Goal: Task Accomplishment & Management: Manage account settings

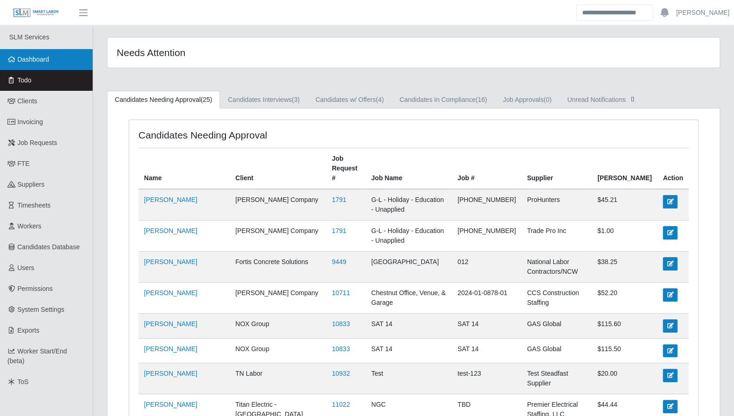
drag, startPoint x: 51, startPoint y: 65, endPoint x: 11, endPoint y: 59, distance: 41.3
click at [51, 65] on link "Dashboard" at bounding box center [46, 59] width 93 height 21
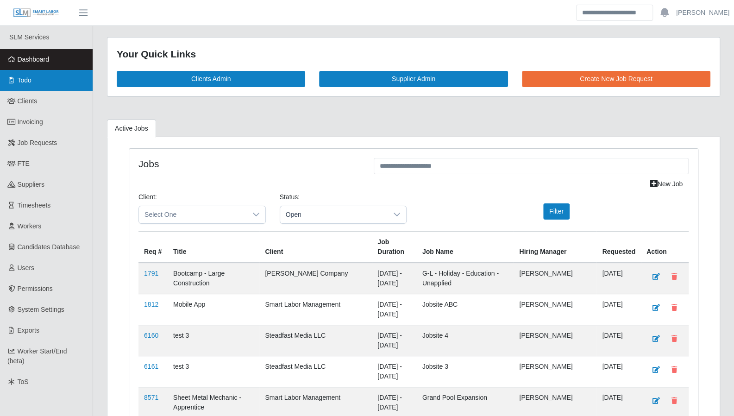
click at [20, 74] on link "Todo" at bounding box center [46, 80] width 93 height 21
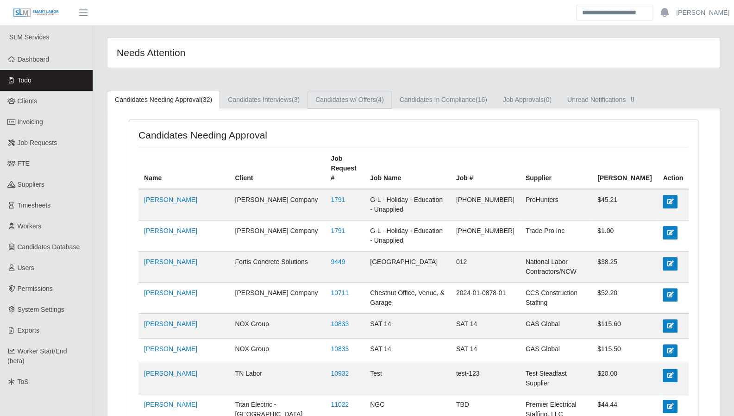
click at [337, 96] on link "Candidates w/ Offers (4)" at bounding box center [350, 100] width 84 height 18
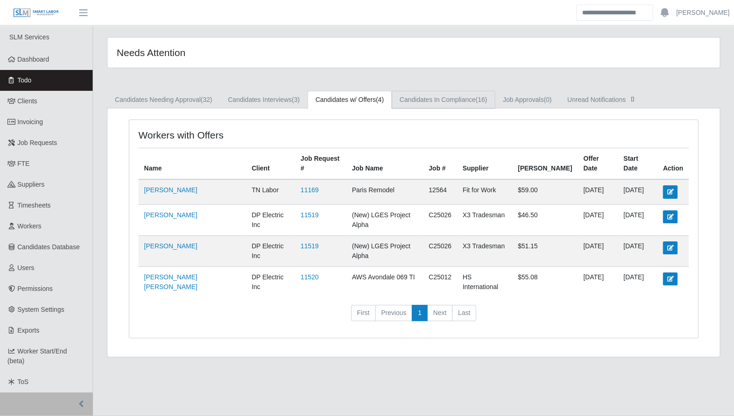
click at [424, 98] on link "Candidates In Compliance (16)" at bounding box center [443, 100] width 103 height 18
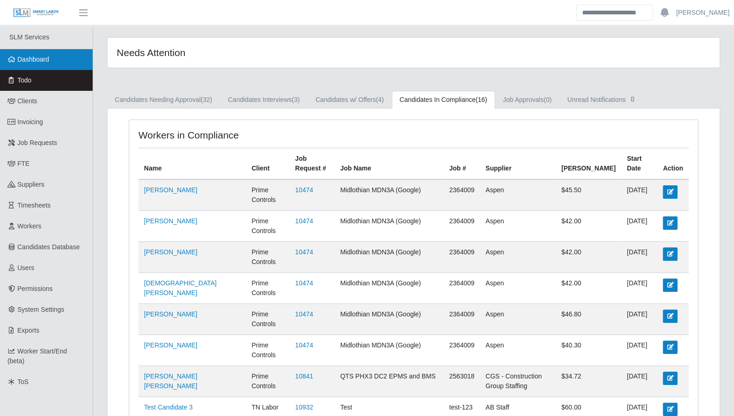
click at [21, 62] on span "Dashboard" at bounding box center [34, 59] width 32 height 7
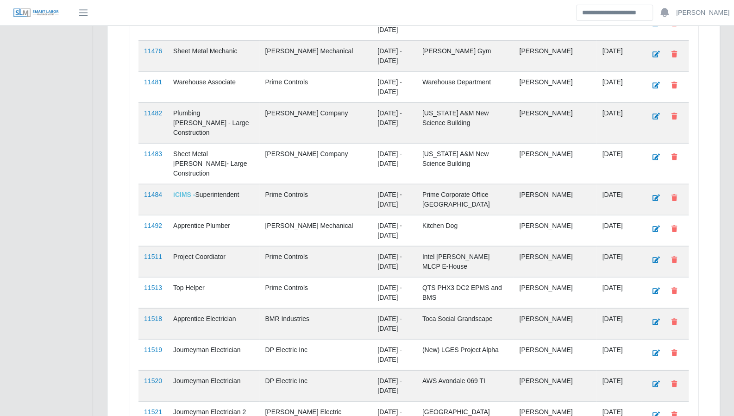
scroll to position [1709, 0]
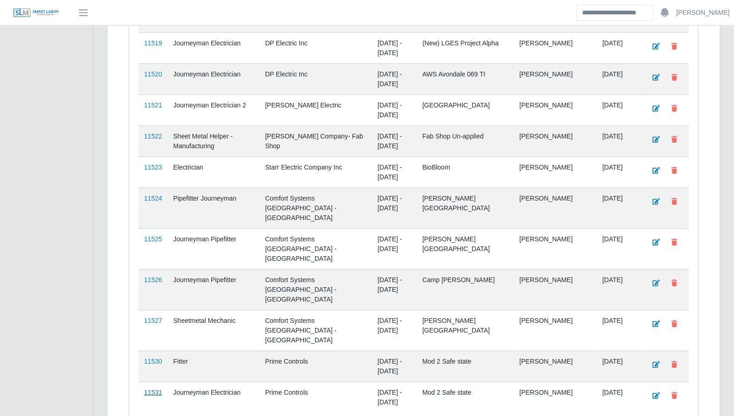
click at [149, 389] on link "11531" at bounding box center [153, 392] width 18 height 7
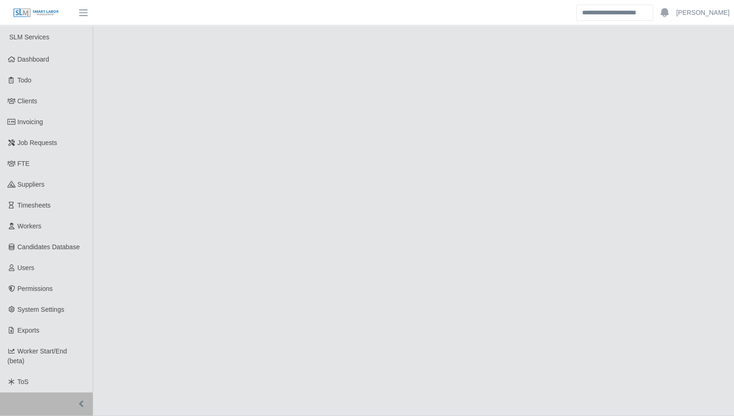
select select "****"
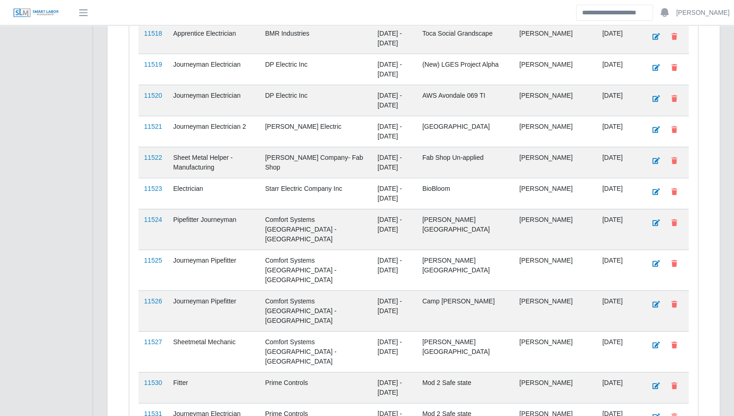
scroll to position [1709, 0]
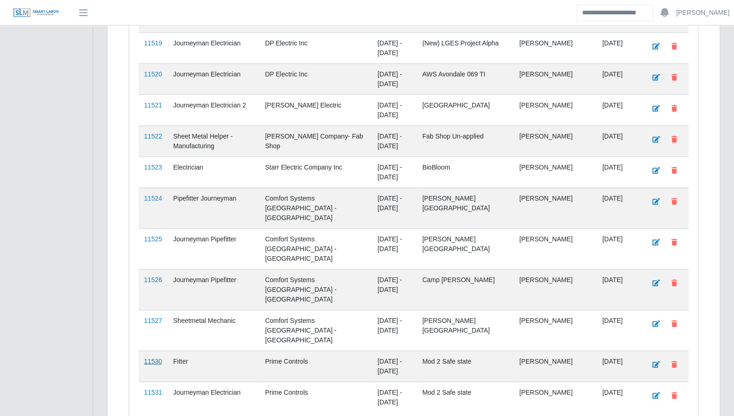
click at [145, 358] on link "11530" at bounding box center [153, 361] width 18 height 7
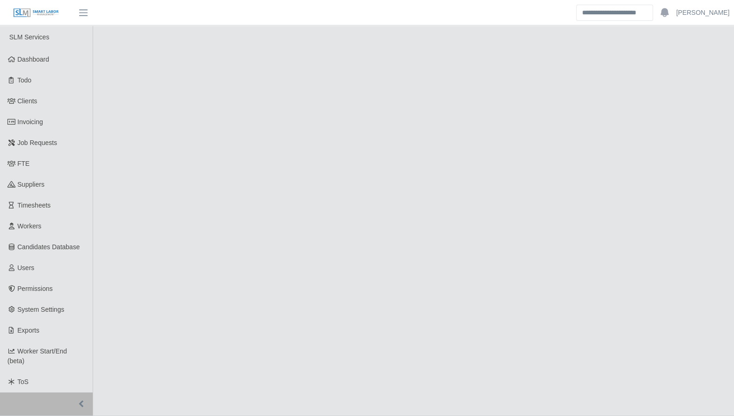
select select "****"
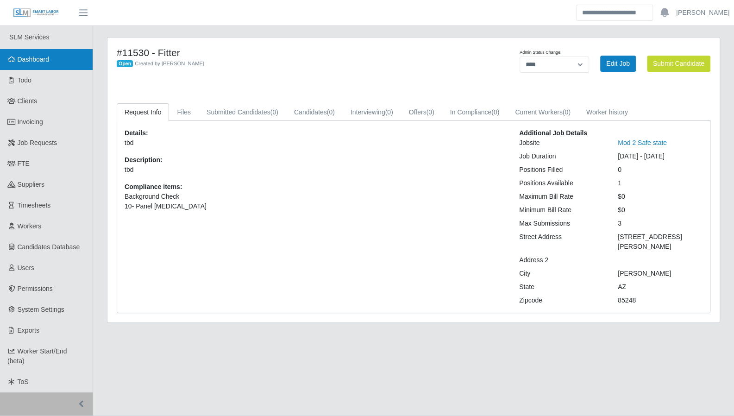
click at [22, 64] on link "Dashboard" at bounding box center [46, 59] width 93 height 21
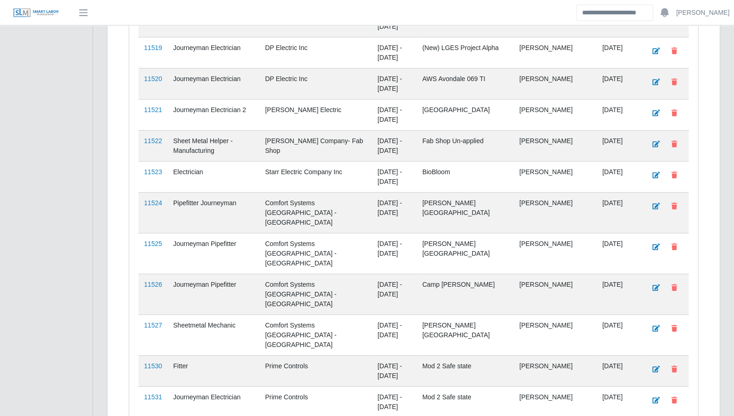
scroll to position [1709, 0]
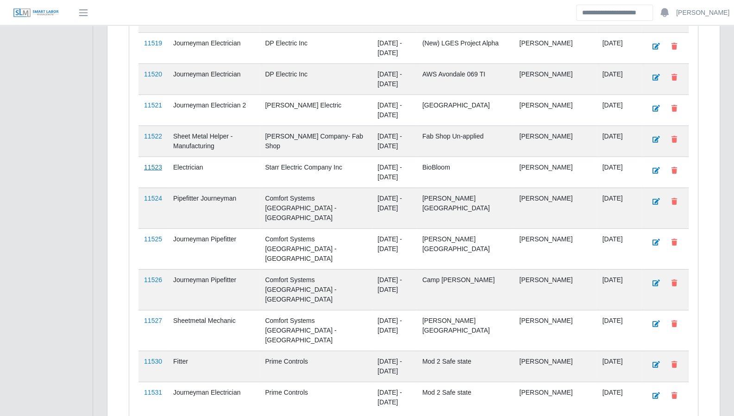
click at [147, 164] on link "11523" at bounding box center [153, 167] width 18 height 7
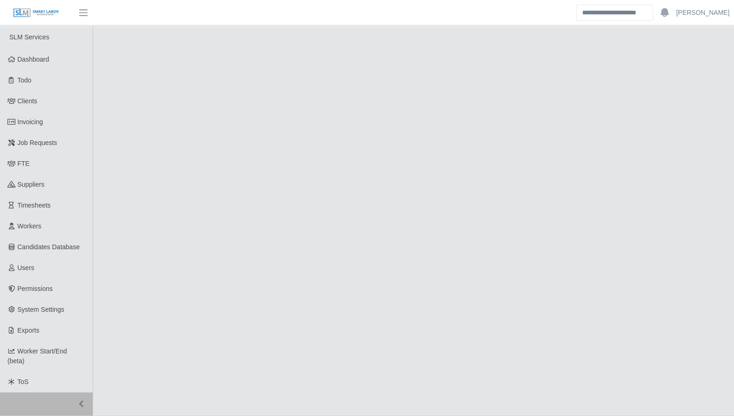
select select "****"
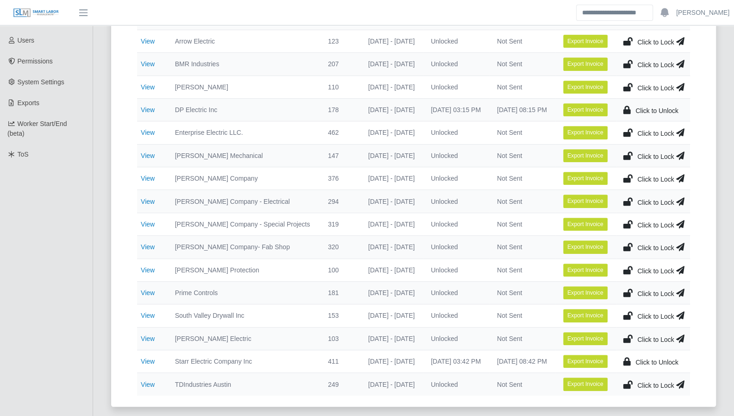
scroll to position [244, 0]
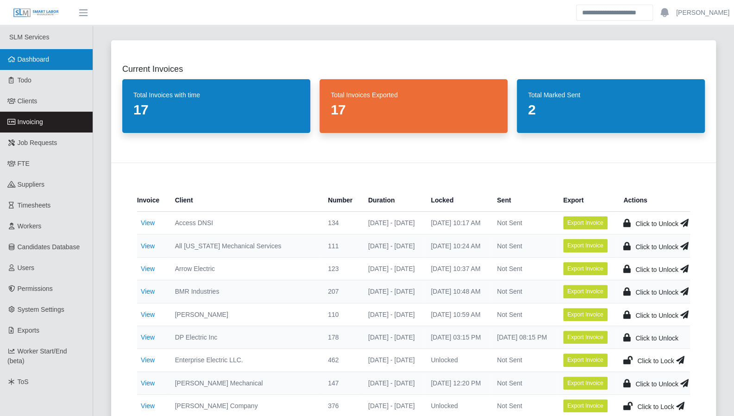
click at [43, 63] on span "Dashboard" at bounding box center [34, 59] width 32 height 7
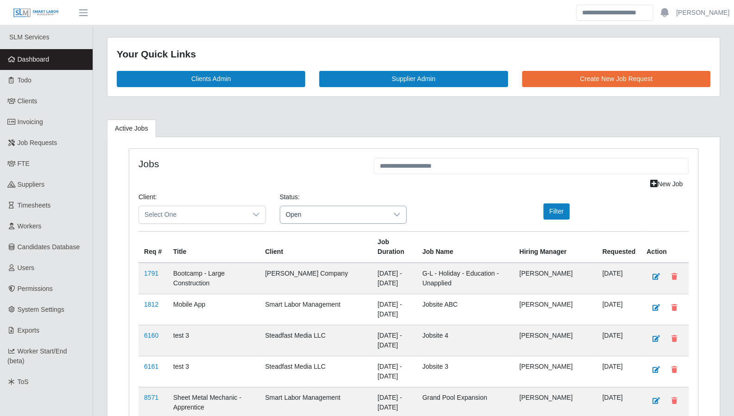
click at [323, 210] on span "Open" at bounding box center [334, 214] width 108 height 17
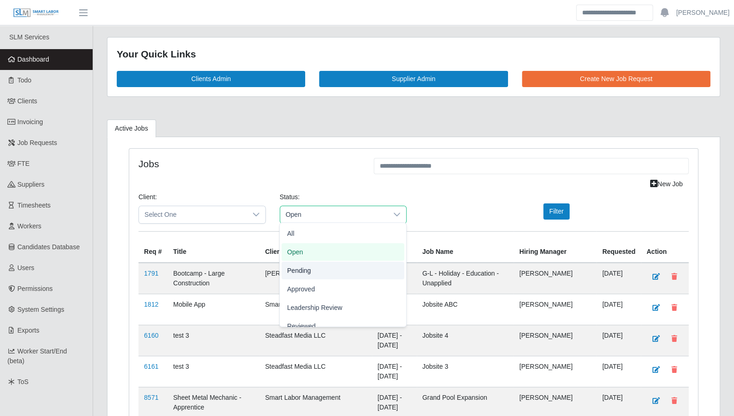
click at [325, 269] on li "Pending" at bounding box center [343, 271] width 123 height 18
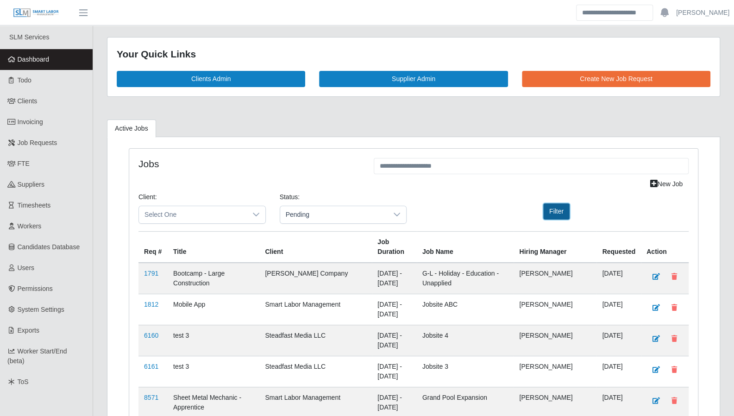
click at [550, 209] on button "Filter" at bounding box center [557, 211] width 26 height 16
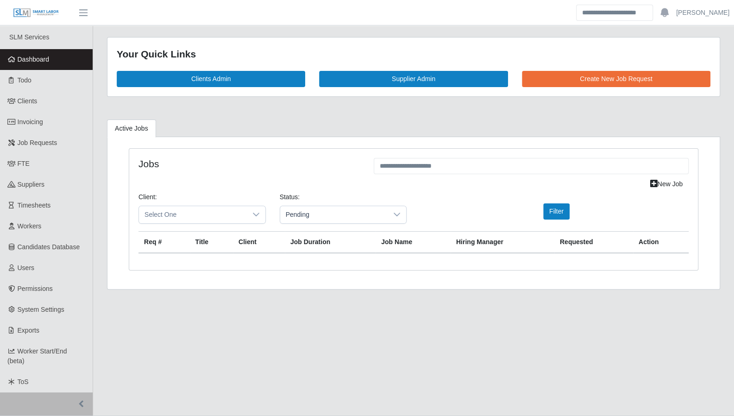
click at [694, 327] on main "Your Quick Links Clients Admin Supplier Admin Create New Job Request Active Job…" at bounding box center [413, 220] width 641 height 390
click at [45, 65] on link "Dashboard" at bounding box center [46, 59] width 93 height 21
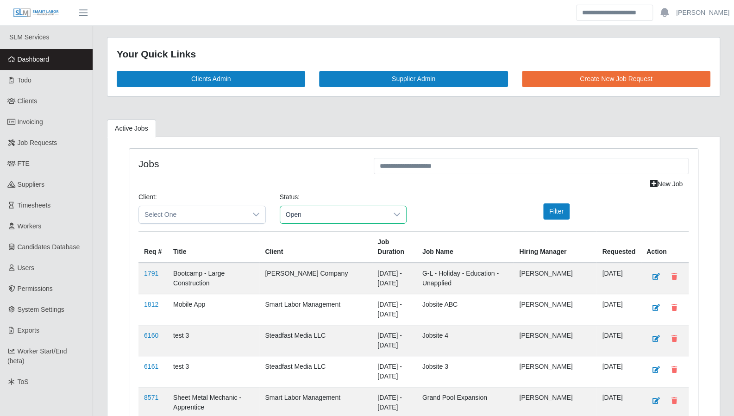
click at [320, 212] on span "Open" at bounding box center [334, 214] width 108 height 17
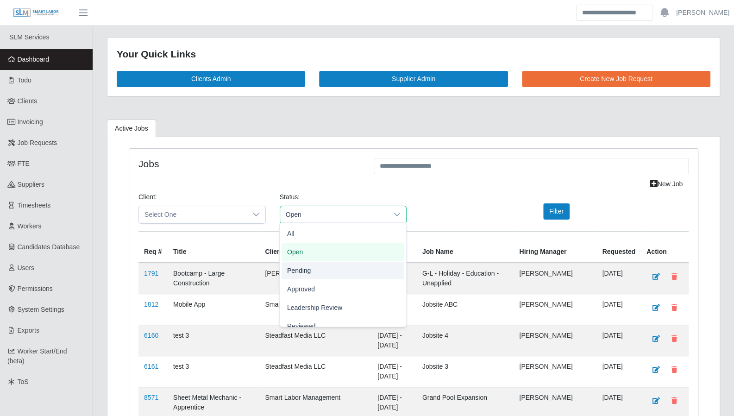
click at [317, 266] on li "Pending" at bounding box center [343, 271] width 123 height 18
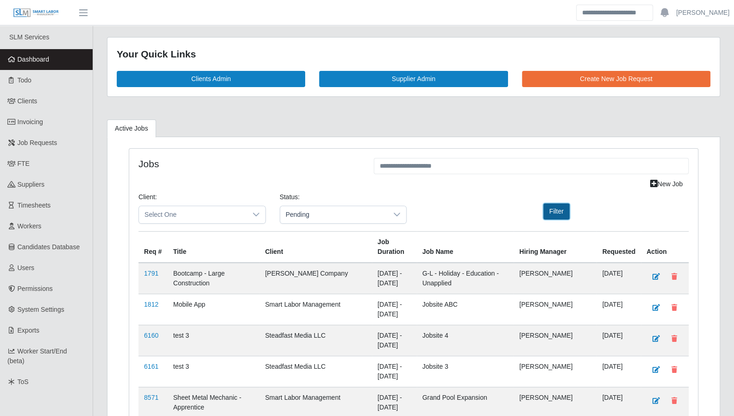
click at [558, 213] on button "Filter" at bounding box center [557, 211] width 26 height 16
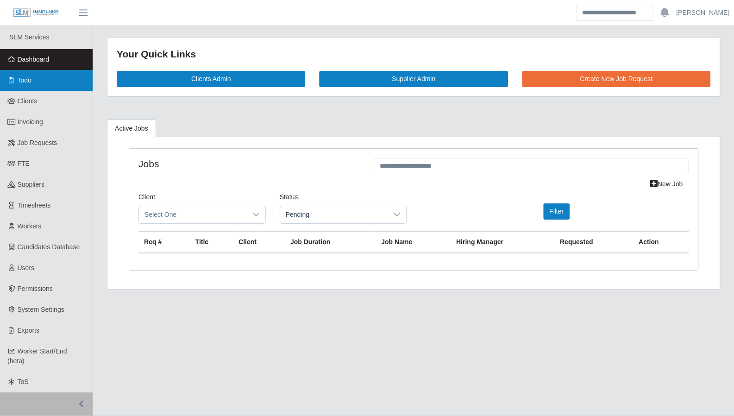
click at [38, 85] on link "Todo" at bounding box center [46, 80] width 93 height 21
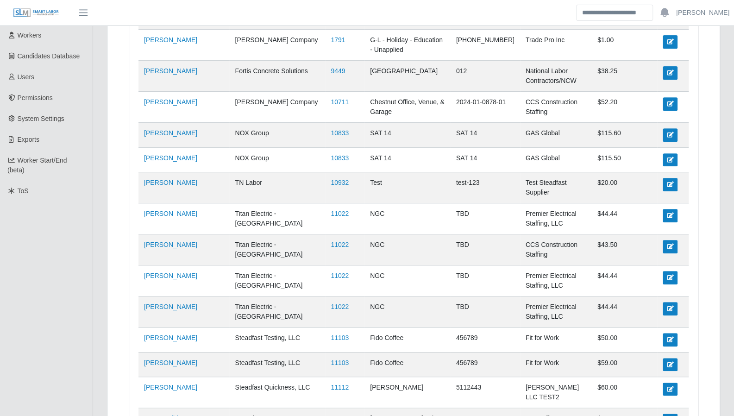
scroll to position [210, 0]
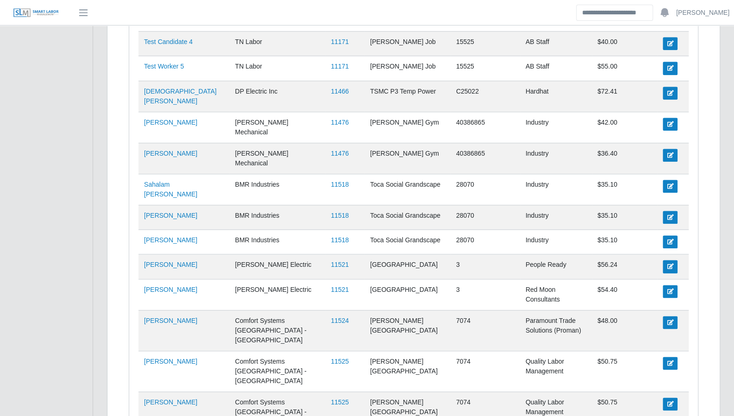
scroll to position [694, 0]
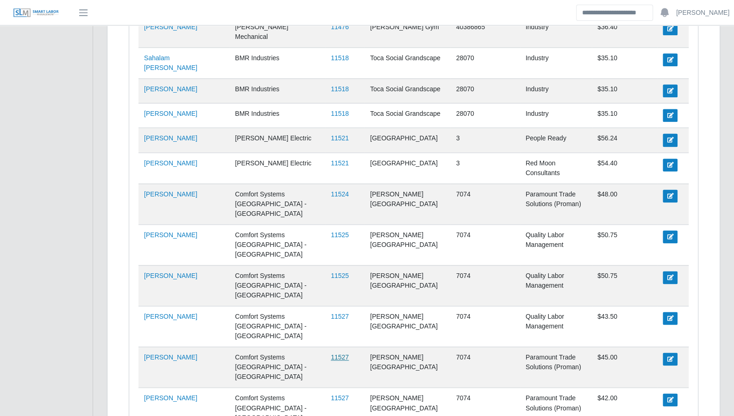
click at [331, 354] on link "11527" at bounding box center [340, 357] width 18 height 7
click at [331, 272] on link "11525" at bounding box center [340, 275] width 18 height 7
click at [331, 190] on link "11524" at bounding box center [340, 193] width 18 height 7
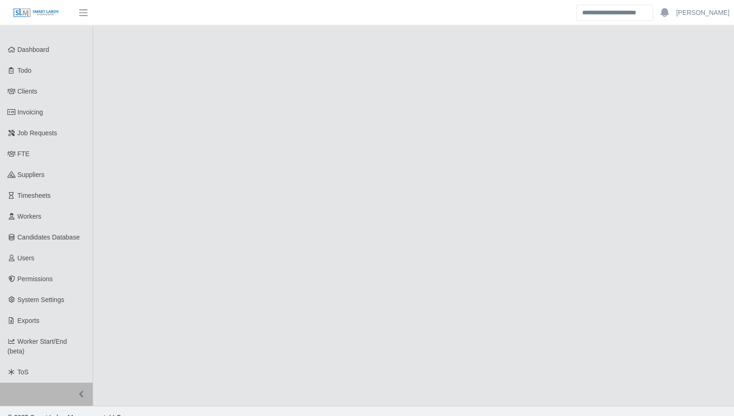
select select "****"
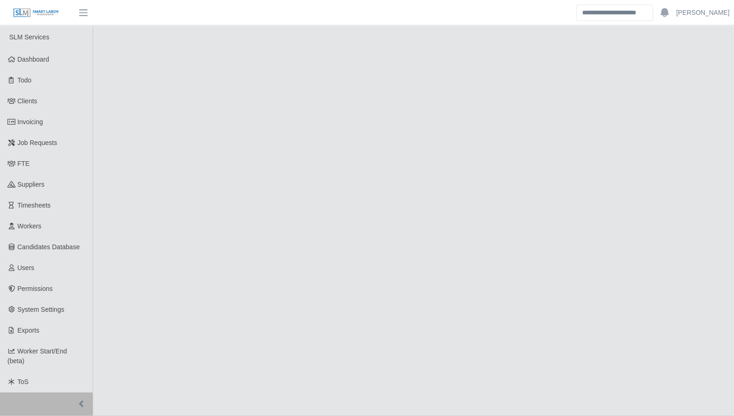
select select "****"
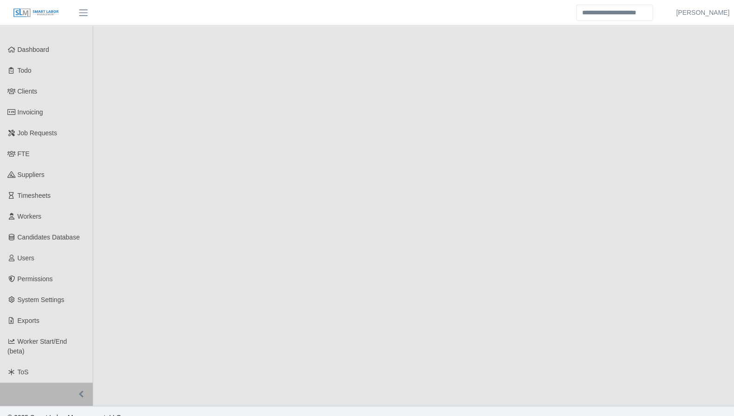
select select "****"
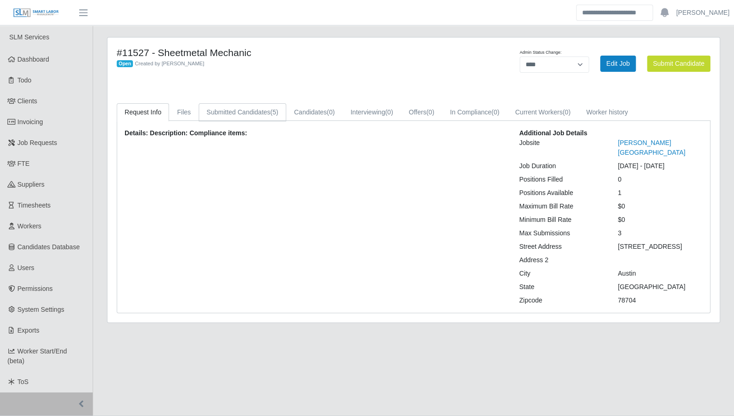
click at [261, 112] on link "Submitted Candidates (5)" at bounding box center [243, 112] width 88 height 18
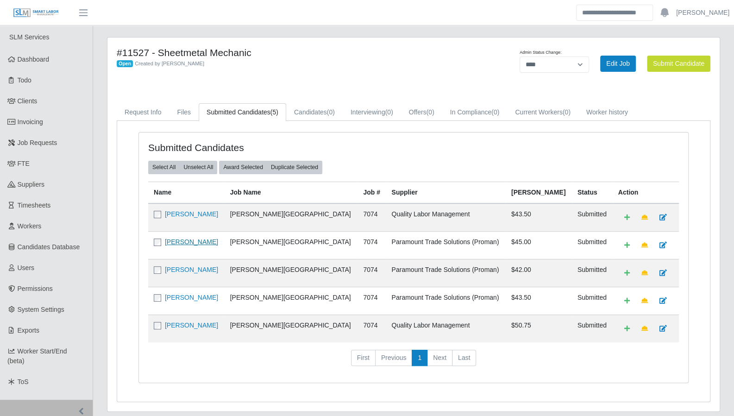
click at [168, 238] on link "Jose Zamarron" at bounding box center [191, 241] width 53 height 7
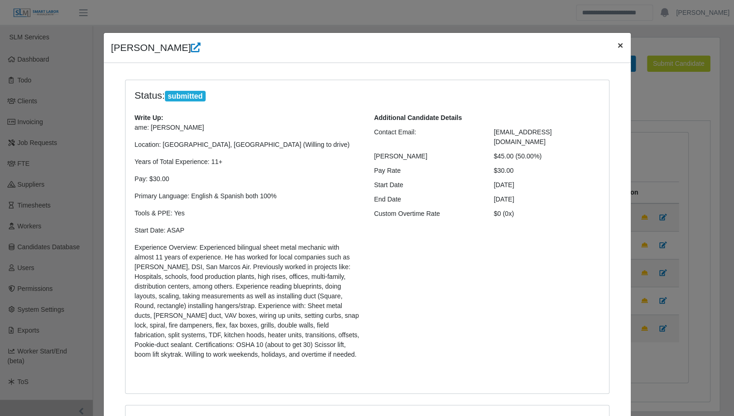
click at [618, 46] on span "×" at bounding box center [621, 45] width 6 height 11
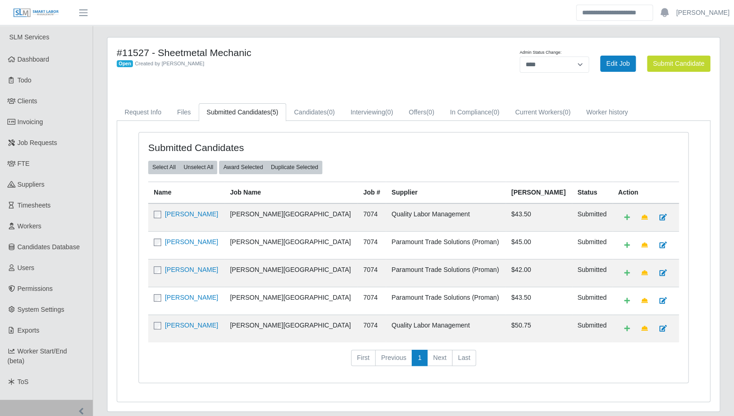
click at [719, 237] on div "#11527 - Sheetmetal Mechanic Open Created by Karlton Johnson Admin Status Chang…" at bounding box center [414, 225] width 613 height 374
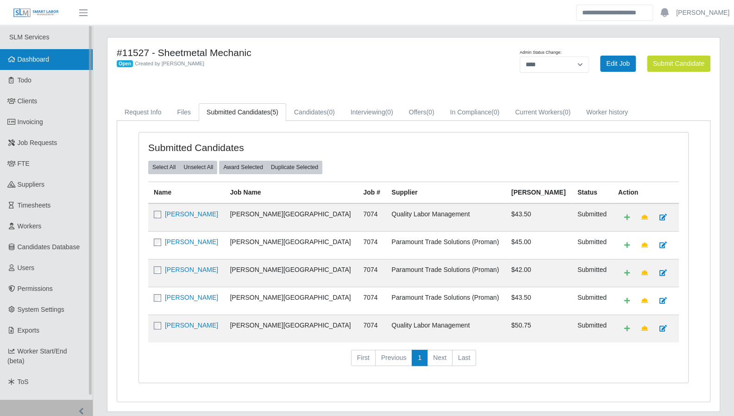
click at [7, 60] on icon at bounding box center [11, 59] width 8 height 6
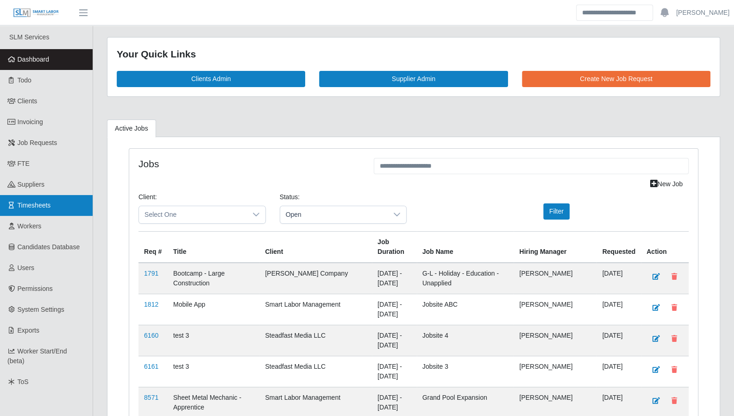
click at [48, 196] on link "Timesheets" at bounding box center [46, 205] width 93 height 21
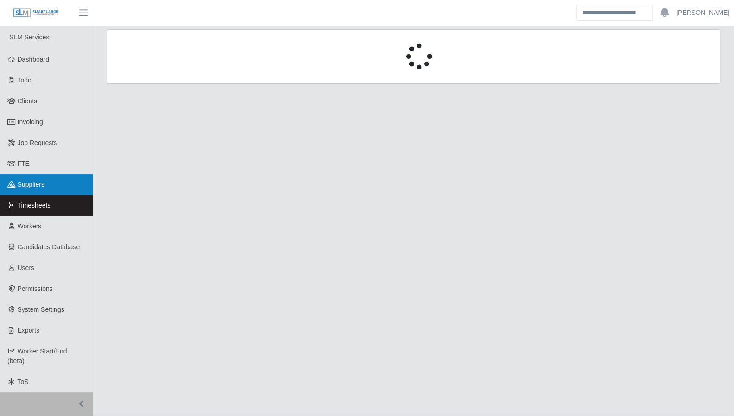
click at [45, 184] on link "Suppliers" at bounding box center [46, 184] width 93 height 21
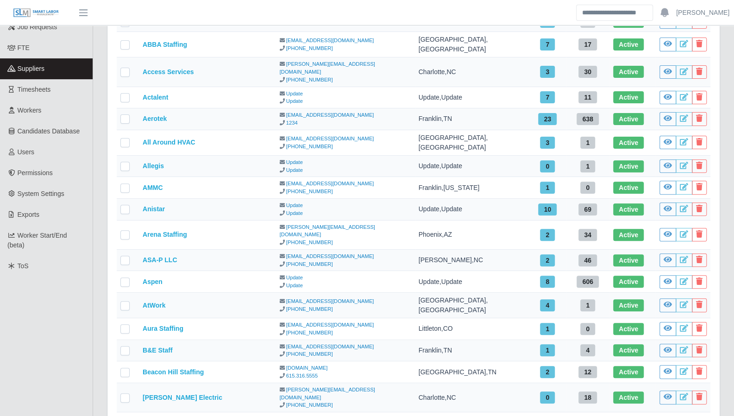
scroll to position [280, 0]
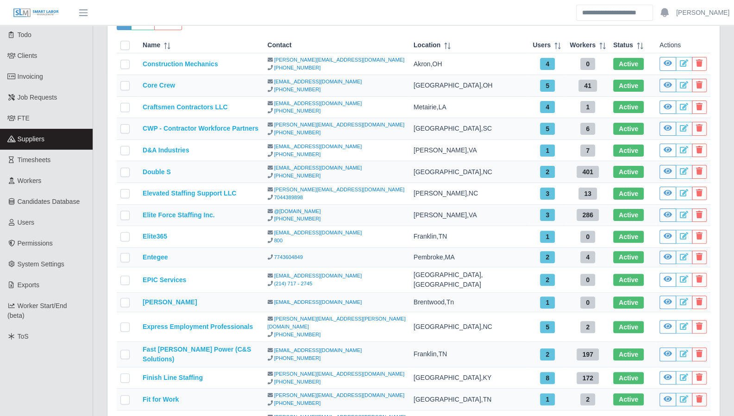
scroll to position [0, 0]
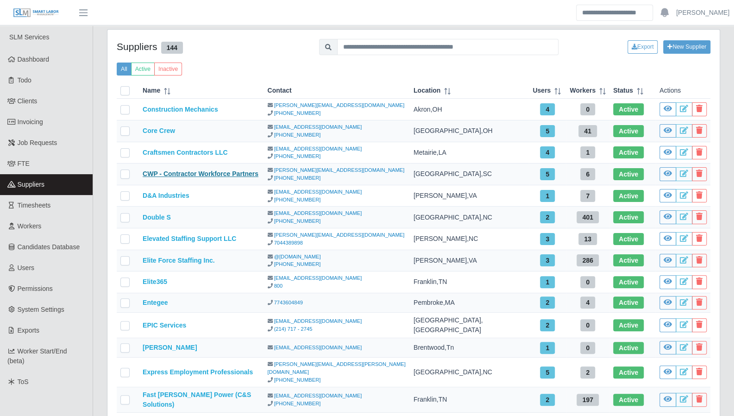
click at [196, 176] on link "CWP - Contractor Workforce Partners" at bounding box center [201, 173] width 116 height 7
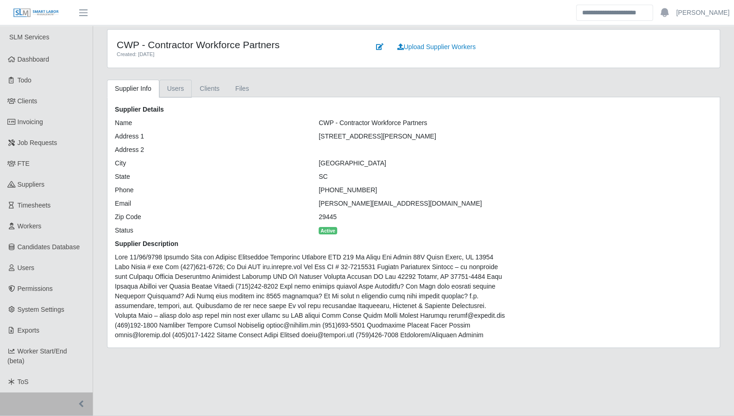
click at [177, 92] on link "Users" at bounding box center [175, 89] width 33 height 18
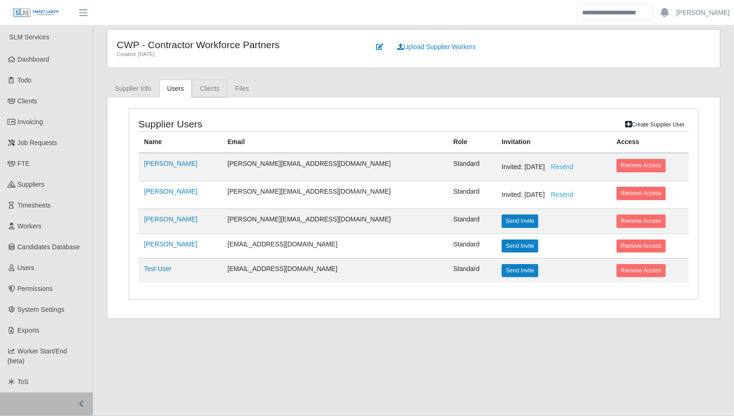
click at [214, 91] on link "Clients" at bounding box center [210, 89] width 36 height 18
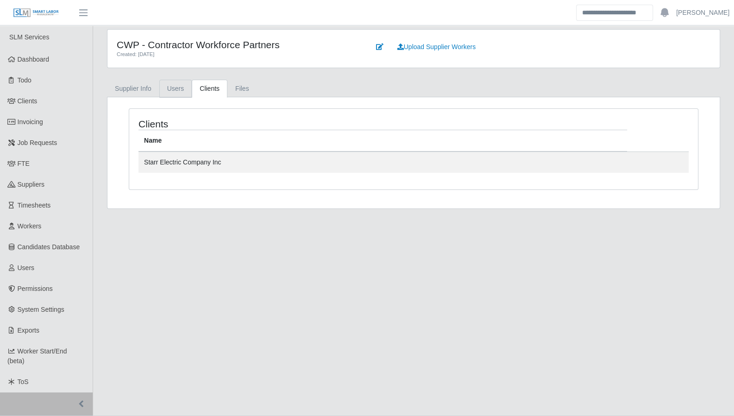
click at [182, 89] on link "Users" at bounding box center [175, 89] width 33 height 18
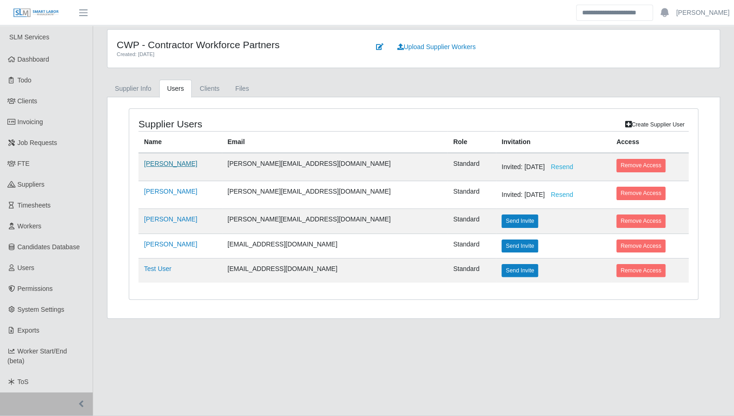
click at [177, 165] on link "Steven Compean" at bounding box center [170, 163] width 53 height 7
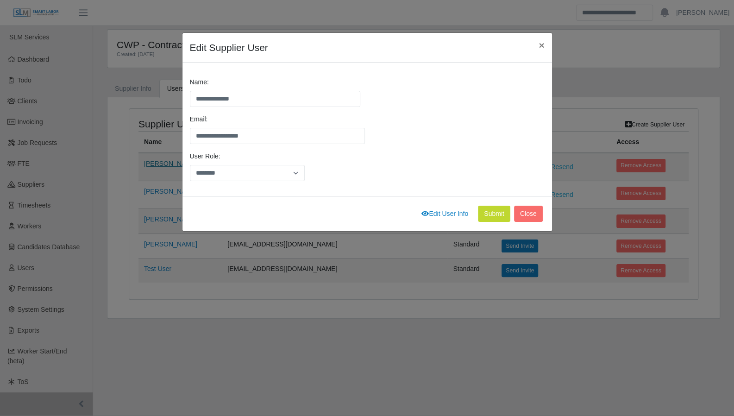
scroll to position [23, 0]
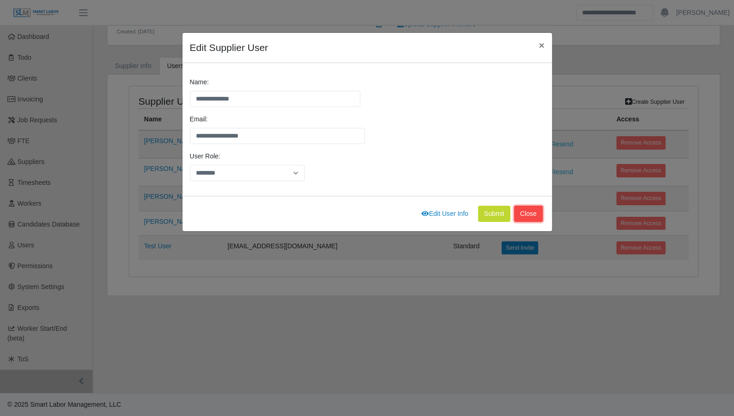
click at [526, 216] on button "Close" at bounding box center [528, 214] width 29 height 16
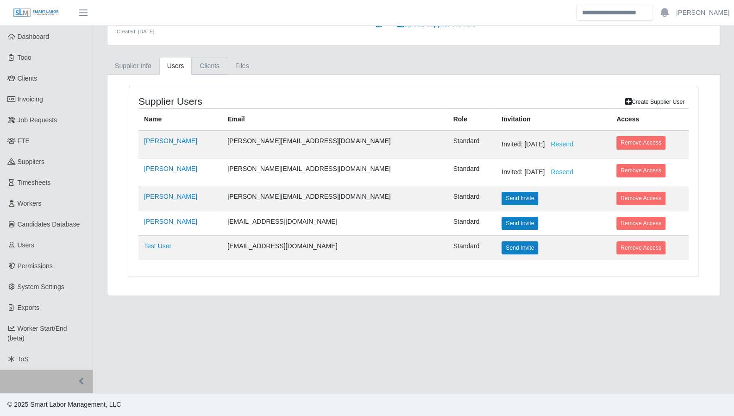
click at [212, 70] on link "Clients" at bounding box center [210, 66] width 36 height 18
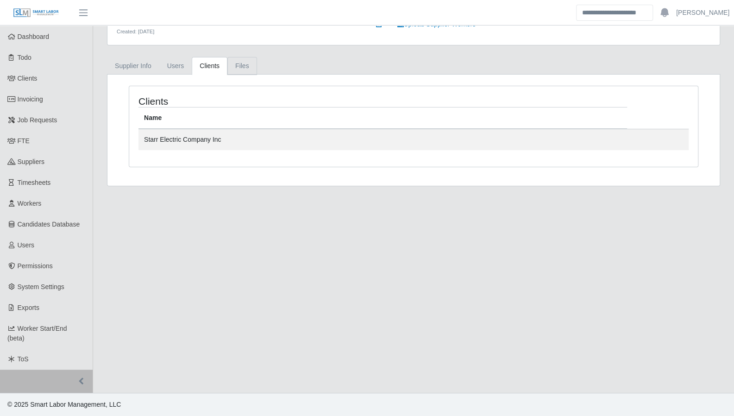
click at [230, 66] on link "Files" at bounding box center [243, 66] width 30 height 18
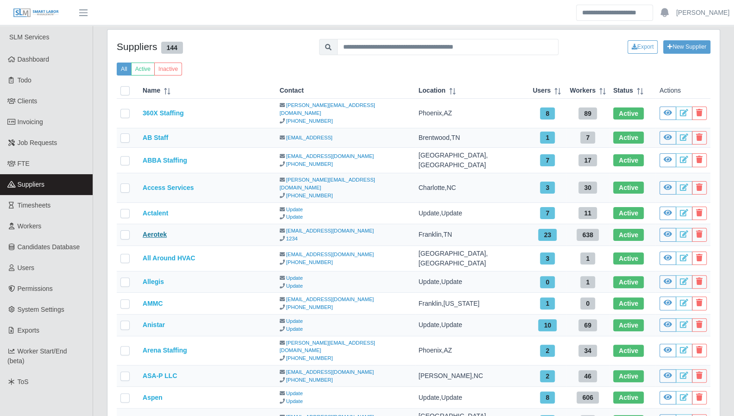
click at [158, 231] on link "Aerotek" at bounding box center [155, 234] width 24 height 7
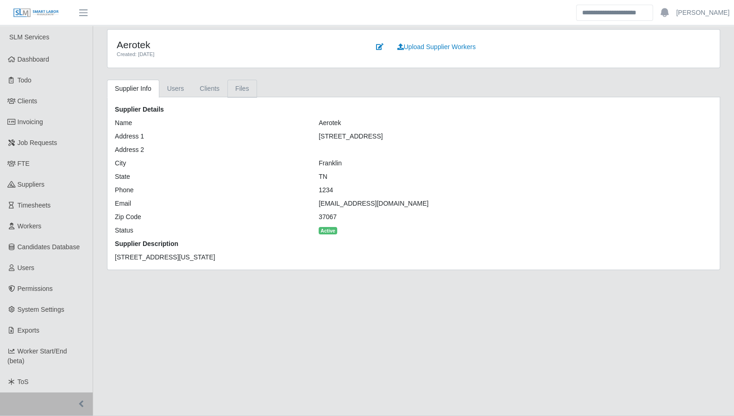
click at [238, 89] on link "Files" at bounding box center [243, 89] width 30 height 18
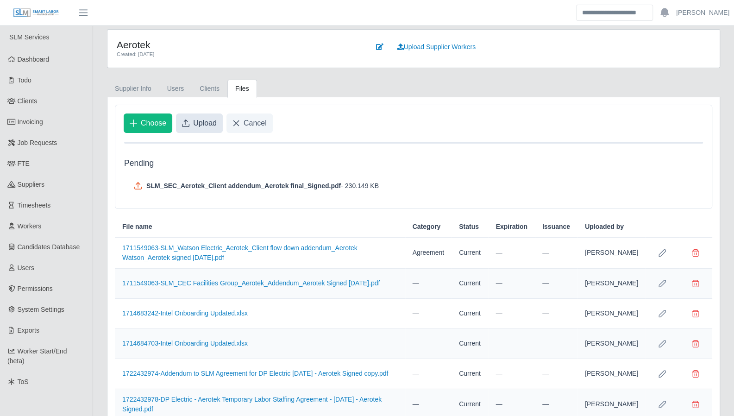
click at [214, 123] on span "Upload" at bounding box center [205, 123] width 24 height 11
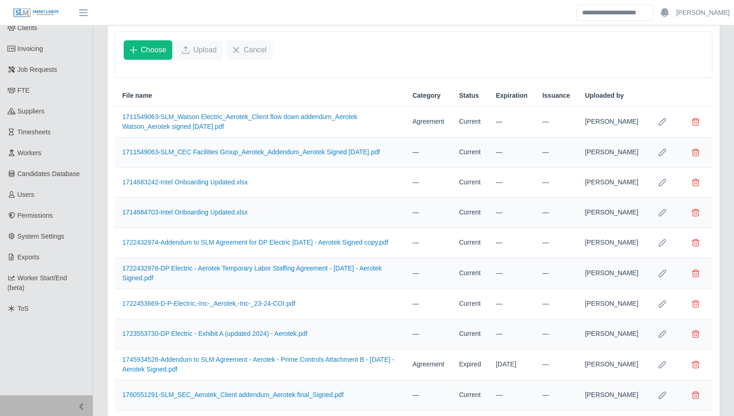
scroll to position [95, 0]
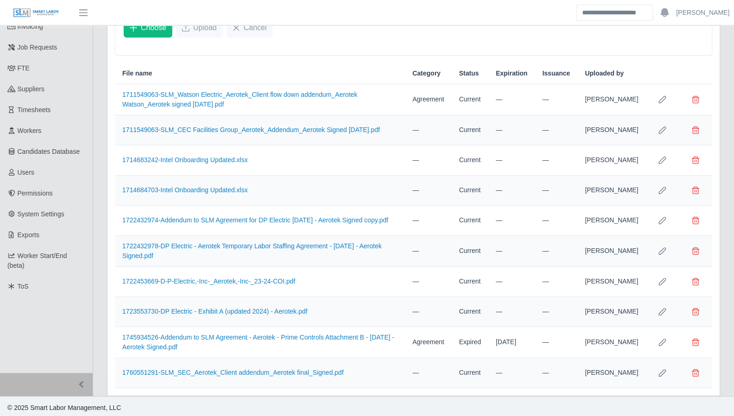
click at [665, 371] on icon "Row Edit" at bounding box center [662, 372] width 7 height 7
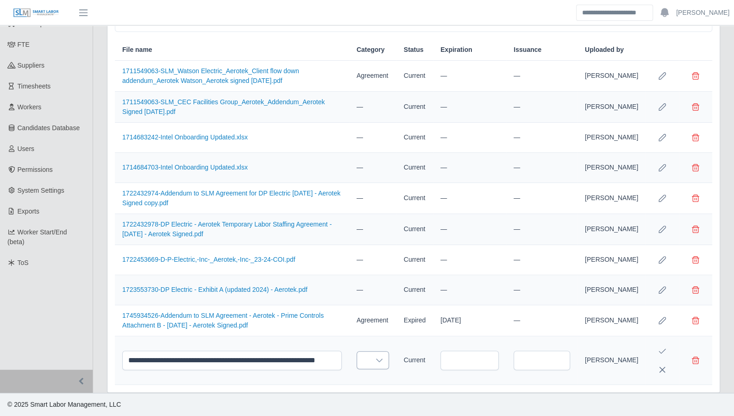
click at [383, 360] on icon at bounding box center [379, 360] width 7 height 7
click at [397, 321] on span "Agreement" at bounding box center [386, 326] width 32 height 10
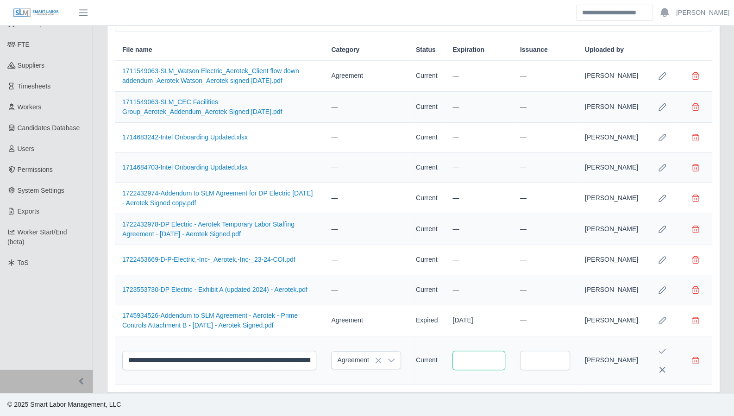
click at [479, 363] on input "text" at bounding box center [479, 360] width 52 height 19
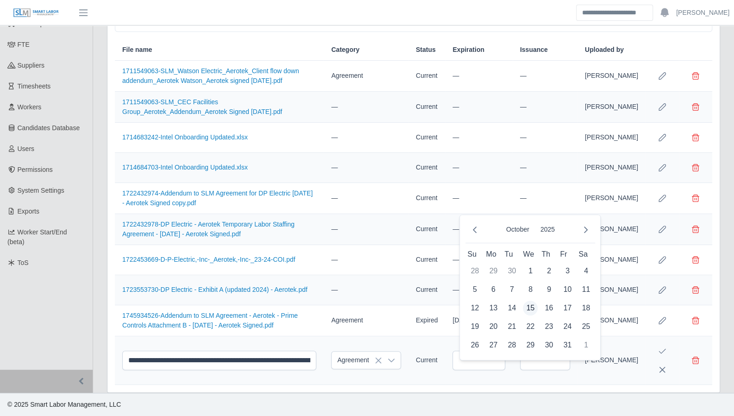
click at [533, 301] on span "15" at bounding box center [530, 308] width 15 height 15
type input "**********"
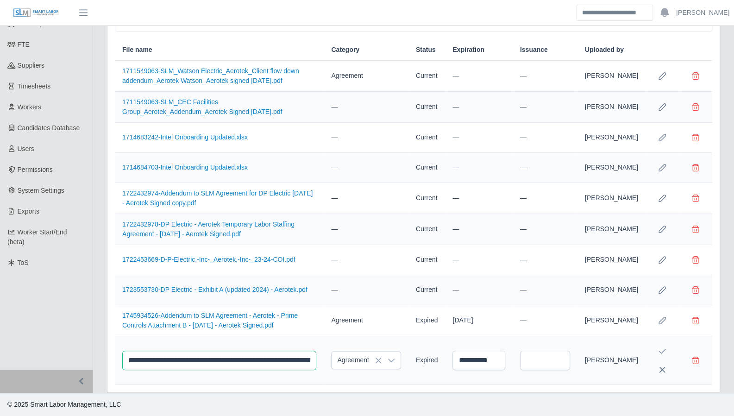
click at [199, 362] on input "**********" at bounding box center [219, 360] width 194 height 19
type input "**********"
click at [668, 349] on button "Save Edit" at bounding box center [662, 351] width 19 height 19
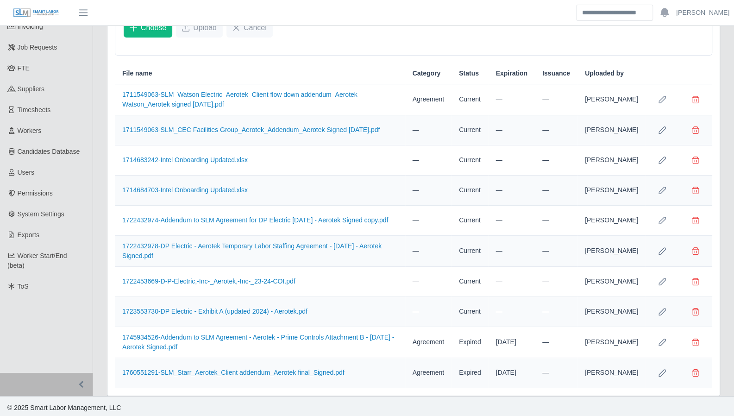
scroll to position [96, 0]
click at [663, 373] on icon "Row Edit" at bounding box center [662, 371] width 7 height 7
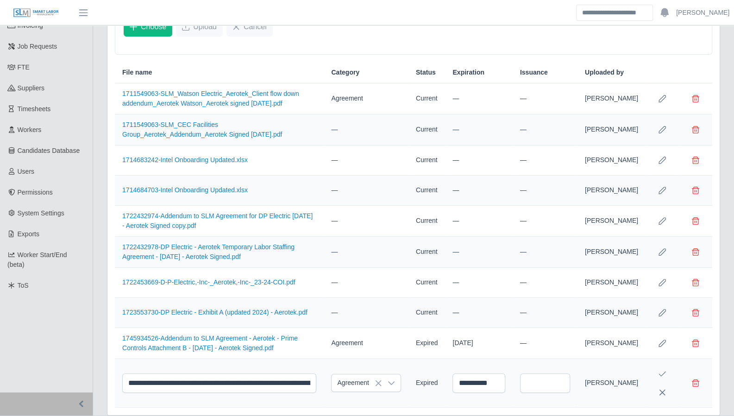
scroll to position [129, 0]
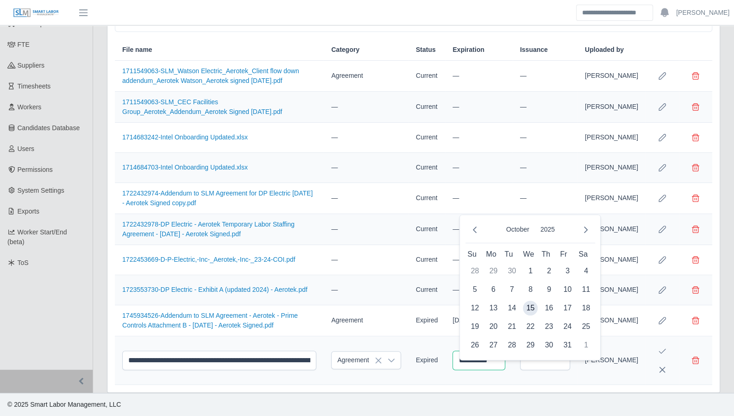
drag, startPoint x: 513, startPoint y: 360, endPoint x: 464, endPoint y: 360, distance: 49.1
click at [464, 360] on input "**********" at bounding box center [479, 360] width 52 height 19
click at [538, 361] on input "text" at bounding box center [545, 360] width 50 height 19
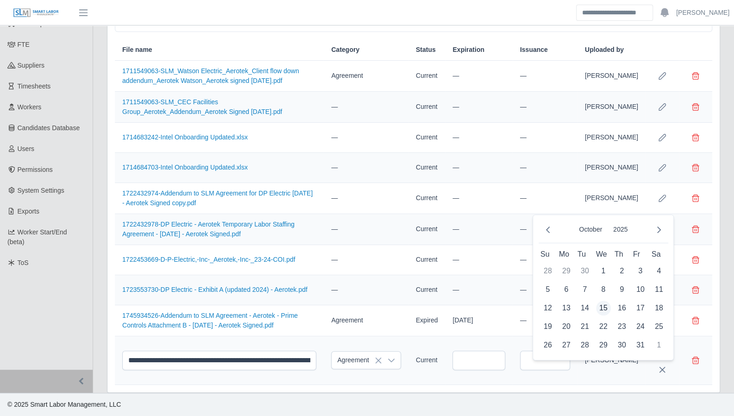
click at [605, 301] on span "15" at bounding box center [603, 308] width 15 height 15
type input "**********"
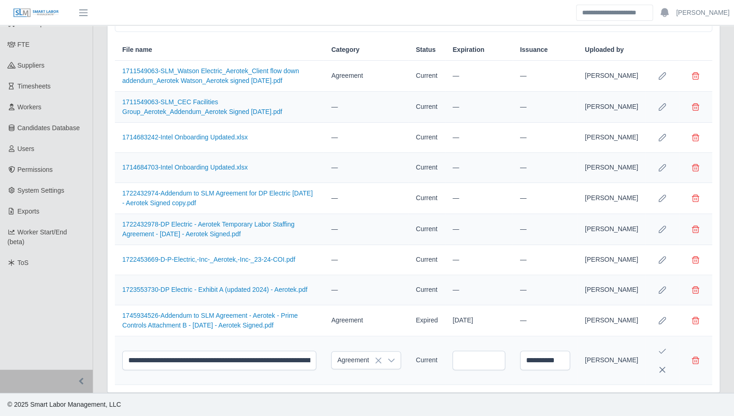
click at [664, 354] on icon "Save Edit" at bounding box center [662, 351] width 7 height 7
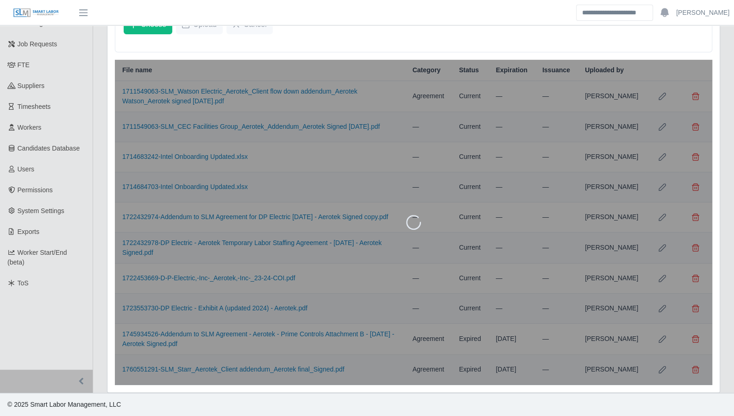
scroll to position [96, 0]
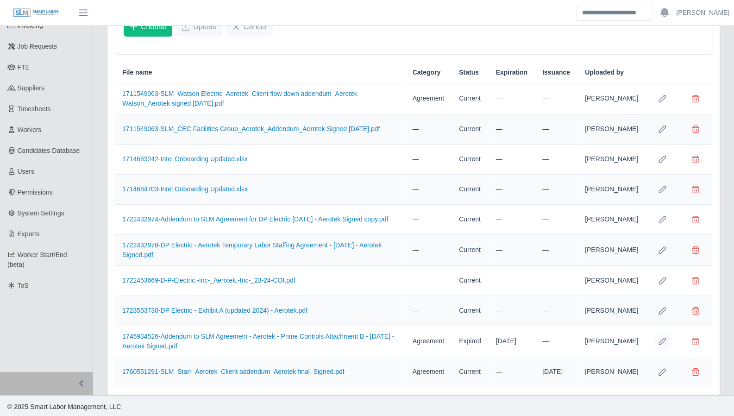
click at [661, 340] on icon "Row Edit" at bounding box center [662, 341] width 7 height 7
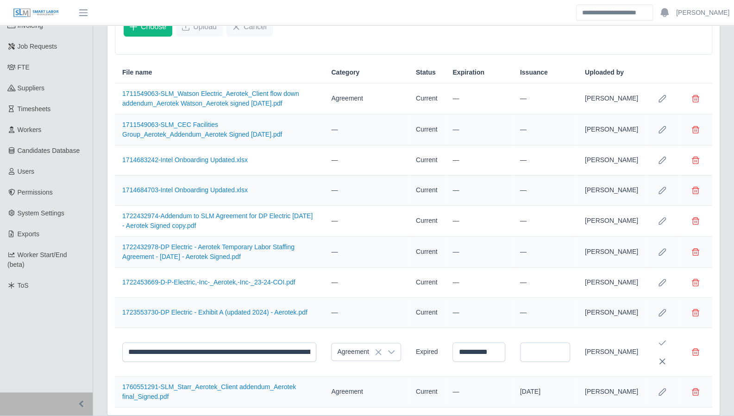
scroll to position [129, 0]
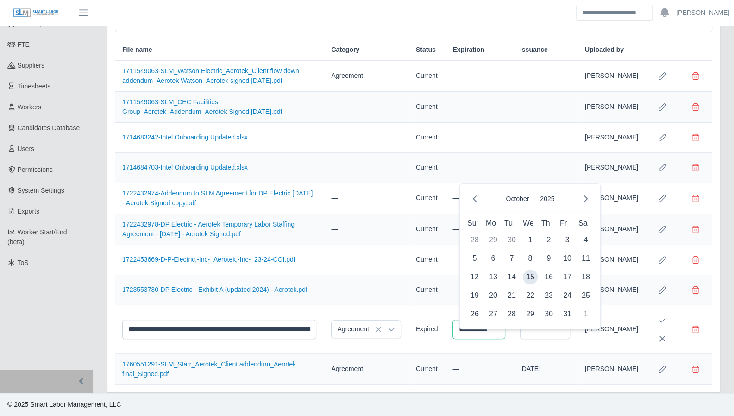
drag, startPoint x: 506, startPoint y: 329, endPoint x: 463, endPoint y: 328, distance: 42.6
click at [463, 328] on input "**********" at bounding box center [479, 329] width 52 height 19
click at [566, 329] on input "text" at bounding box center [545, 329] width 50 height 19
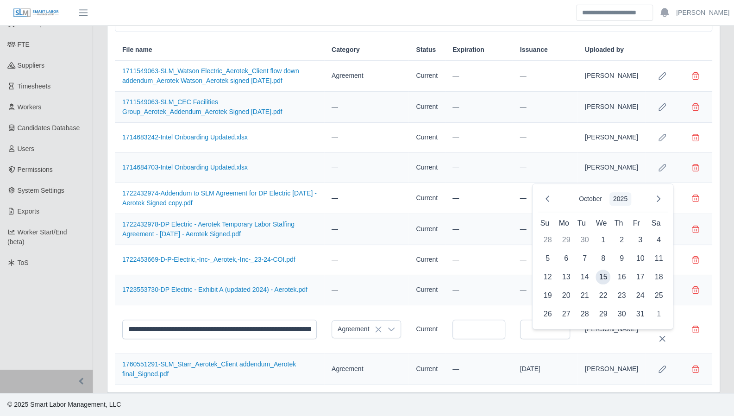
click at [619, 192] on button "2025" at bounding box center [621, 198] width 22 height 13
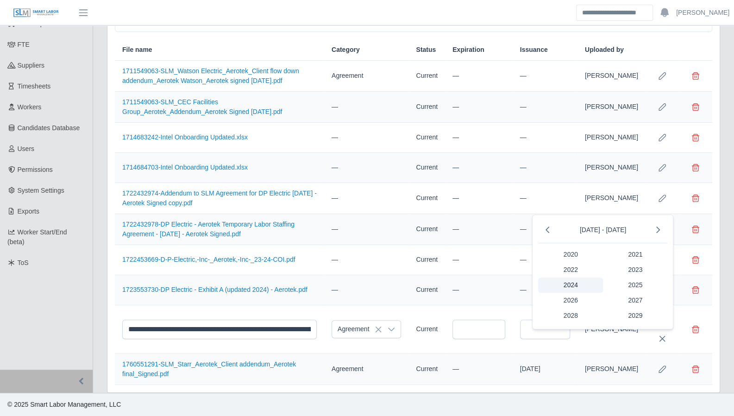
click at [574, 279] on span "2024" at bounding box center [570, 285] width 65 height 15
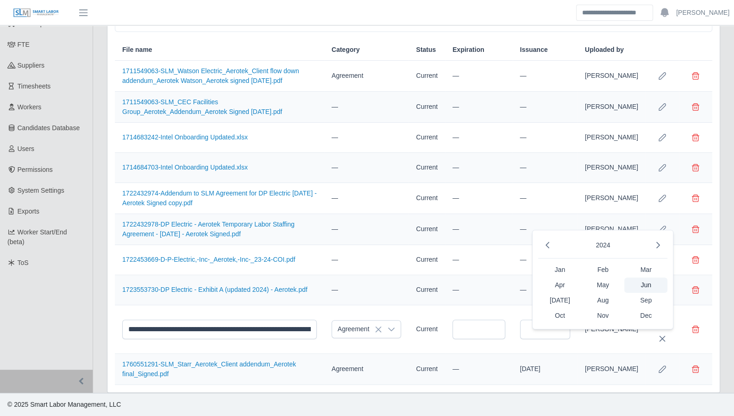
click at [641, 278] on span "Jun" at bounding box center [646, 285] width 43 height 15
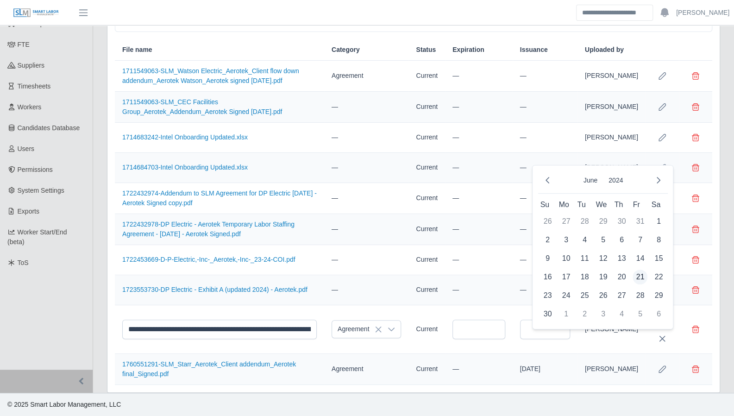
click at [637, 270] on span "21" at bounding box center [640, 277] width 15 height 15
type input "**********"
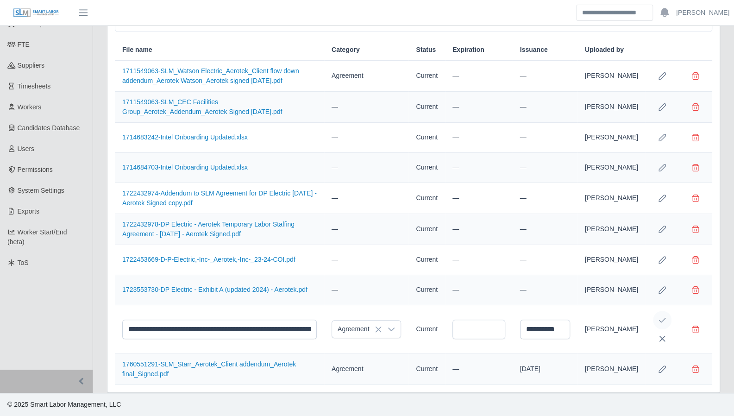
click at [664, 323] on icon "Save Edit" at bounding box center [662, 319] width 7 height 7
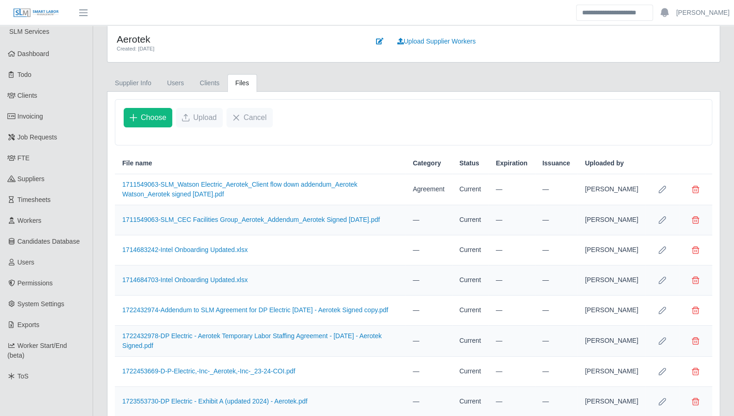
scroll to position [0, 0]
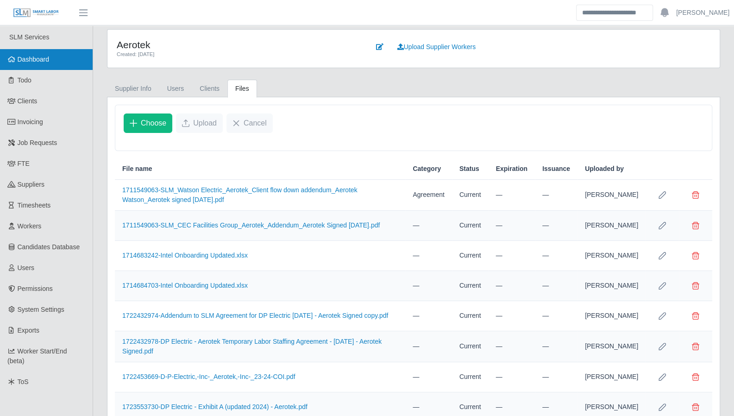
click at [31, 56] on span "Dashboard" at bounding box center [34, 59] width 32 height 7
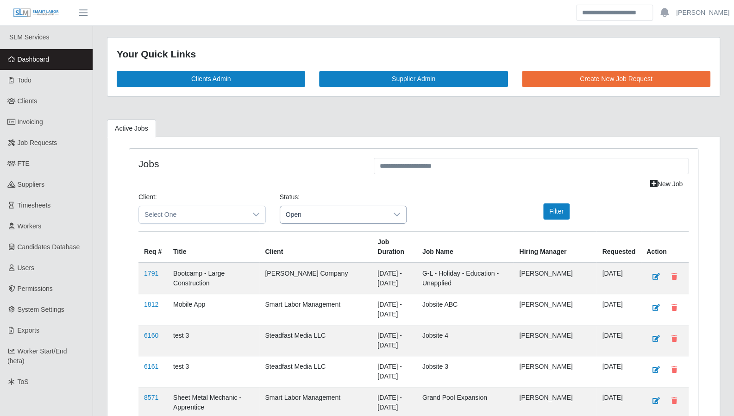
click at [310, 208] on span "Open" at bounding box center [334, 214] width 108 height 17
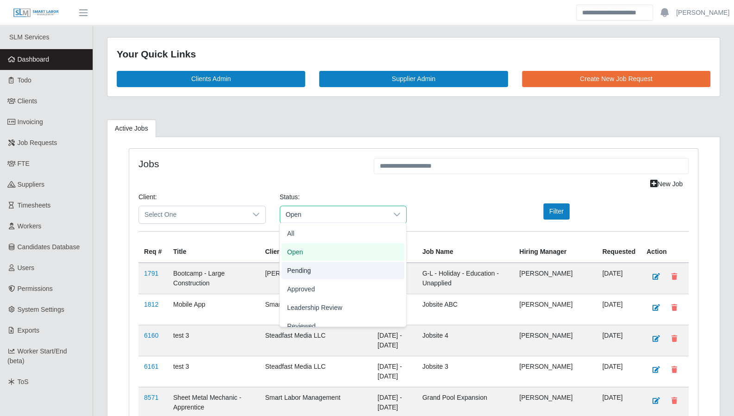
click at [305, 263] on li "Pending" at bounding box center [343, 271] width 123 height 18
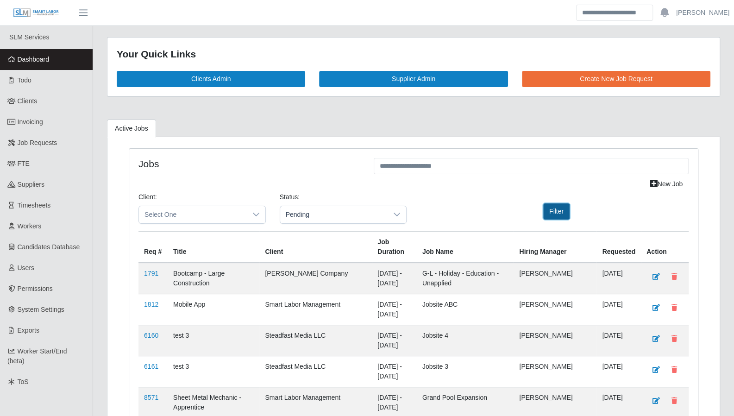
click at [562, 217] on button "Filter" at bounding box center [557, 211] width 26 height 16
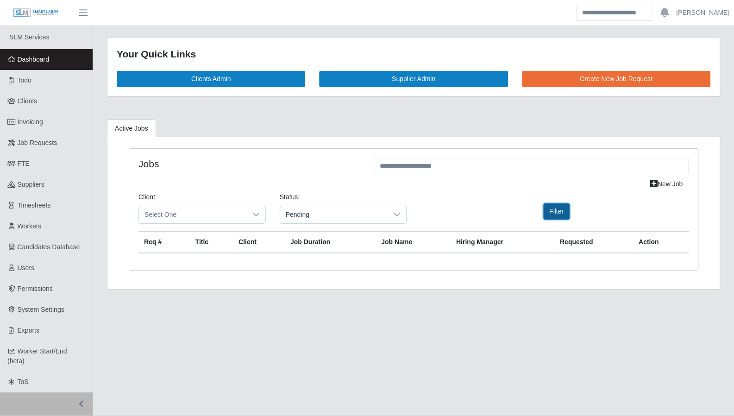
click at [560, 215] on button "Filter" at bounding box center [557, 211] width 26 height 16
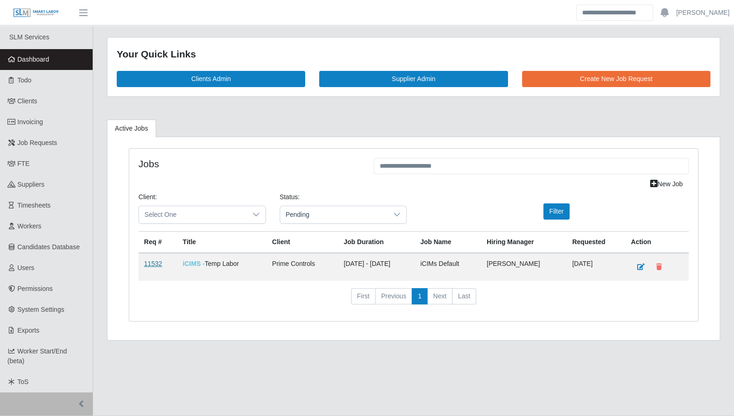
click at [150, 263] on link "11532" at bounding box center [153, 263] width 18 height 7
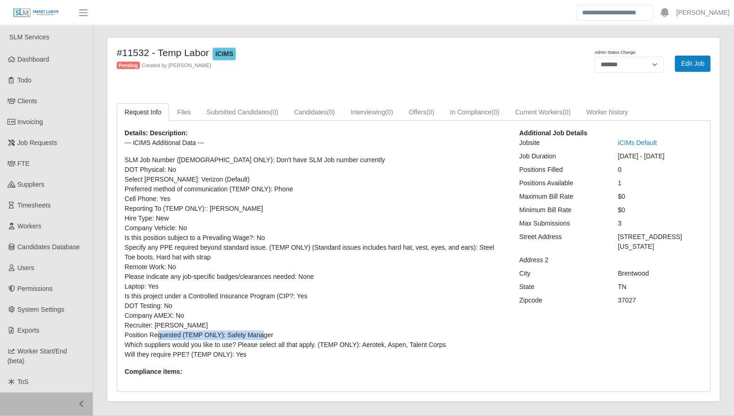
drag, startPoint x: 177, startPoint y: 334, endPoint x: 256, endPoint y: 335, distance: 79.2
click at [256, 335] on li "Position Requested (TEMP ONLY): Safety Manager" at bounding box center [315, 335] width 381 height 10
drag, startPoint x: 291, startPoint y: 345, endPoint x: 321, endPoint y: 348, distance: 30.7
click at [291, 345] on li "Which suppliers would you like to use? Please select all that apply. (TEMP ONLY…" at bounding box center [315, 345] width 381 height 10
click at [694, 67] on link "Edit Job" at bounding box center [693, 64] width 36 height 16
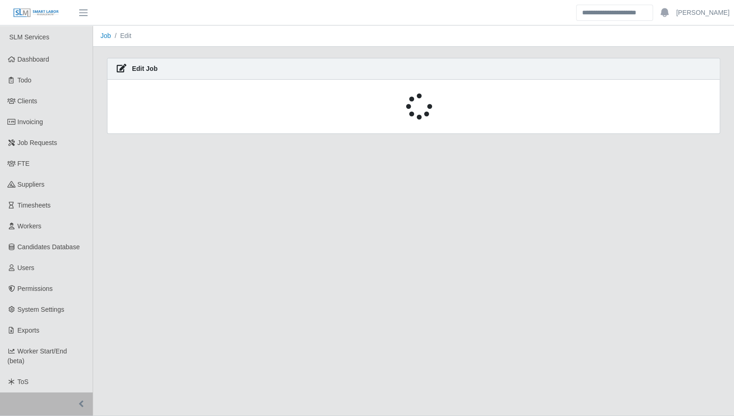
select select "****"
select select
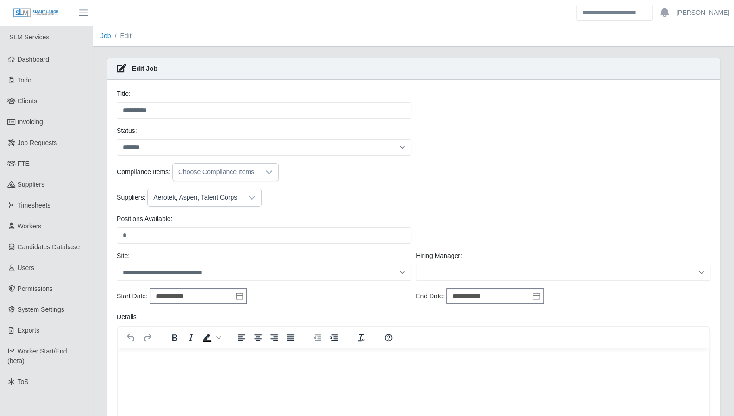
click at [251, 200] on icon at bounding box center [251, 197] width 7 height 7
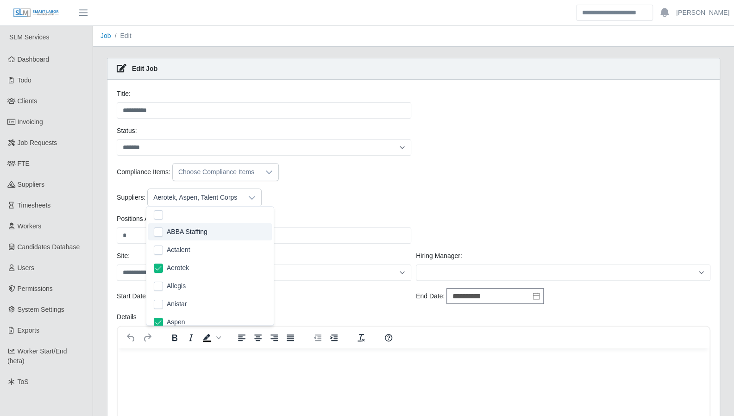
click at [408, 185] on div "Compliance Items: Choose Compliance Items" at bounding box center [413, 175] width 599 height 25
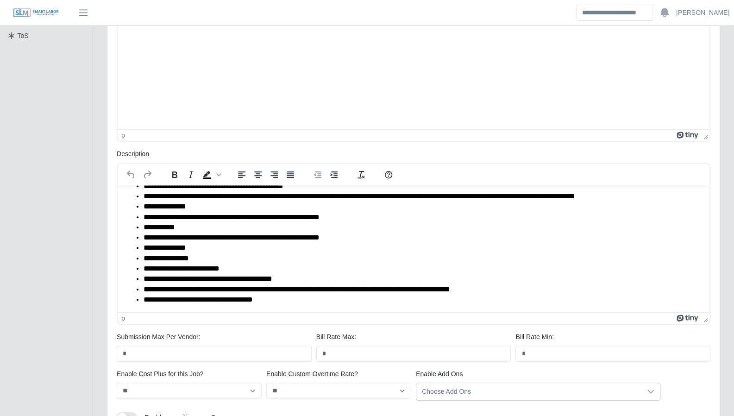
scroll to position [344, 0]
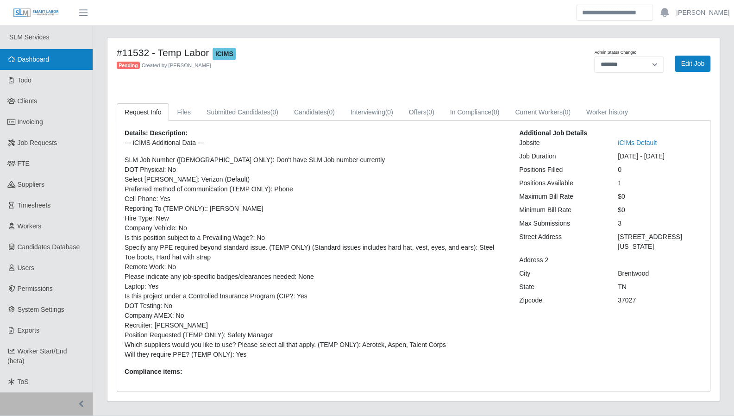
click at [50, 64] on link "Dashboard" at bounding box center [46, 59] width 93 height 21
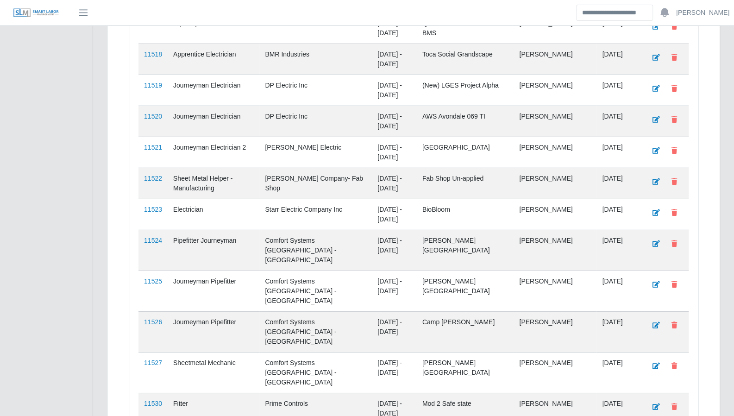
scroll to position [1678, 0]
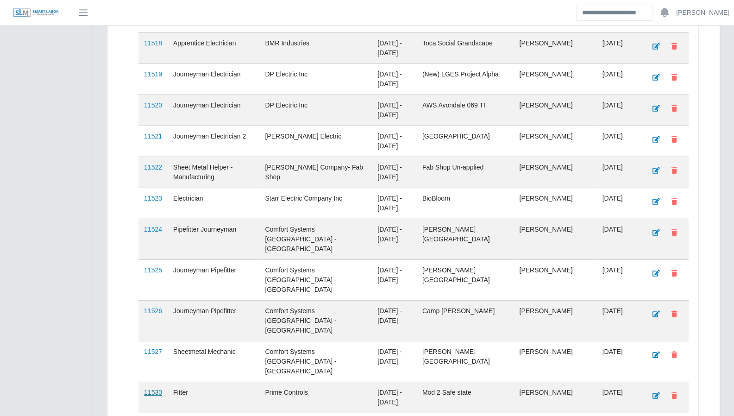
click at [149, 389] on link "11530" at bounding box center [153, 392] width 18 height 7
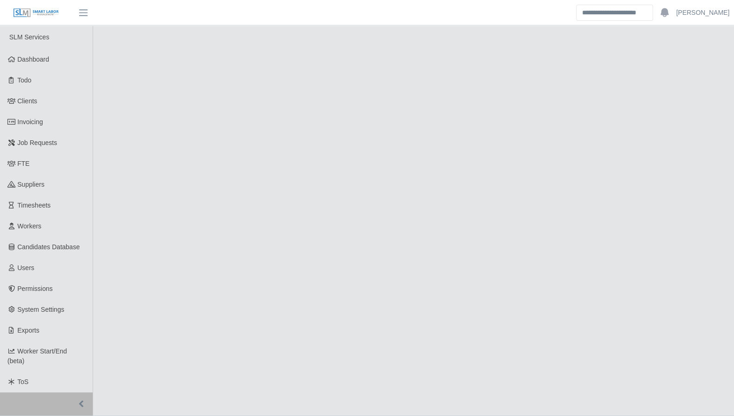
select select "****"
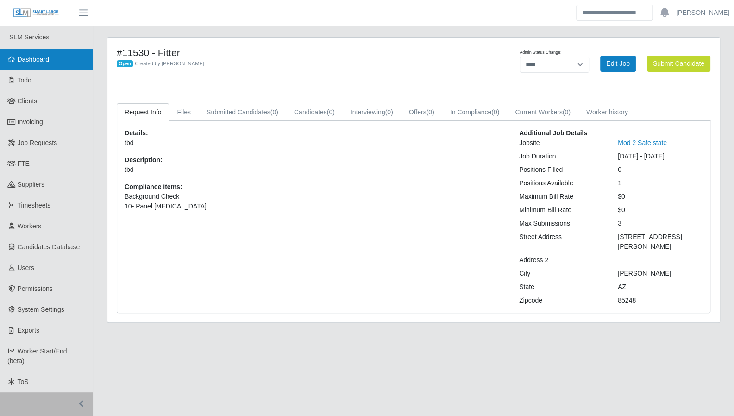
click at [41, 61] on span "Dashboard" at bounding box center [34, 59] width 32 height 7
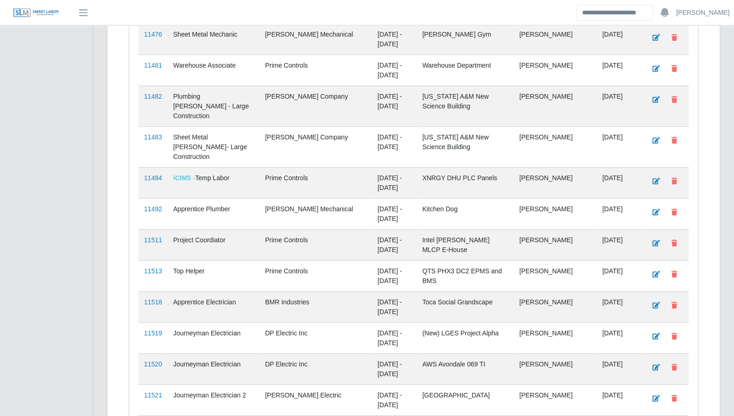
scroll to position [1678, 0]
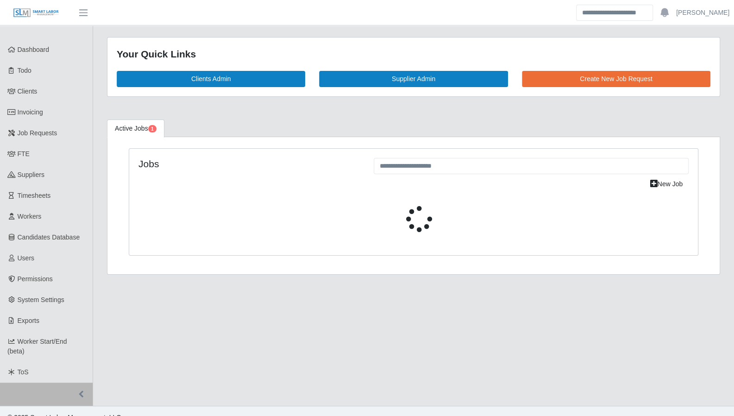
scroll to position [23, 0]
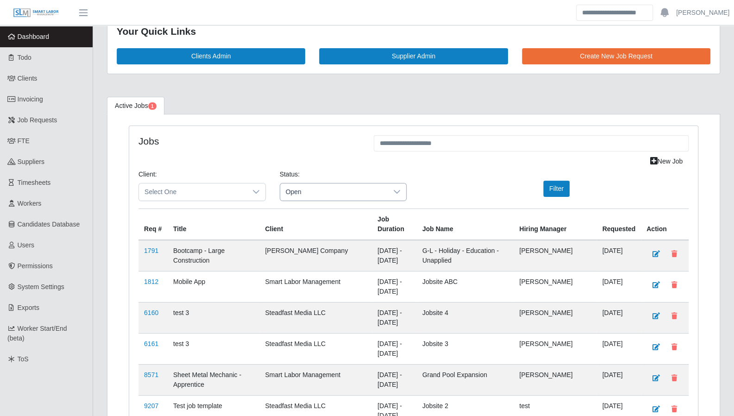
click at [350, 188] on span "Open" at bounding box center [334, 191] width 108 height 17
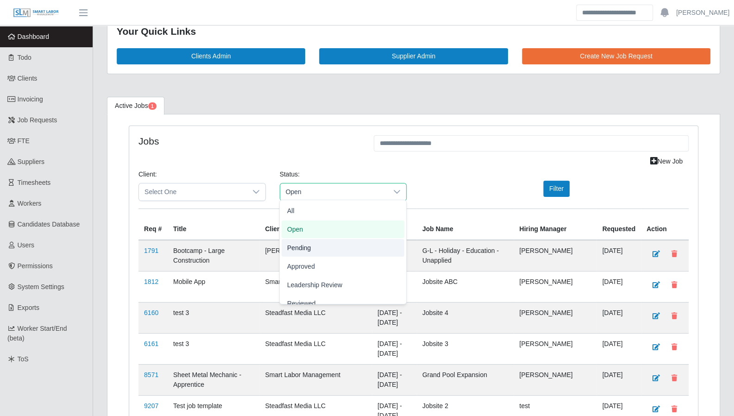
click at [334, 246] on li "Pending" at bounding box center [343, 248] width 123 height 18
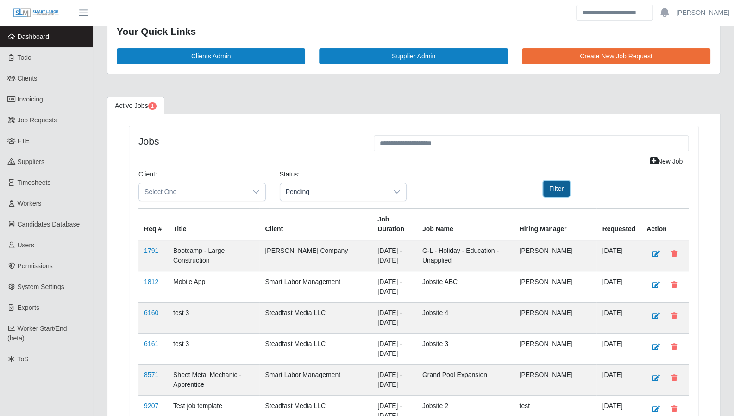
click at [555, 189] on button "Filter" at bounding box center [557, 189] width 26 height 16
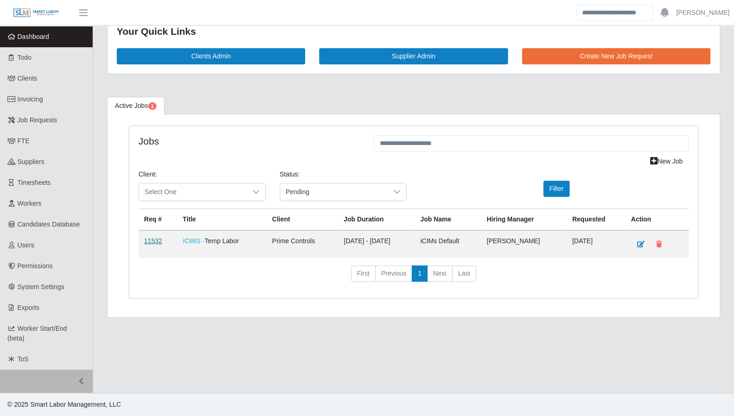
click at [146, 240] on link "11532" at bounding box center [153, 240] width 18 height 7
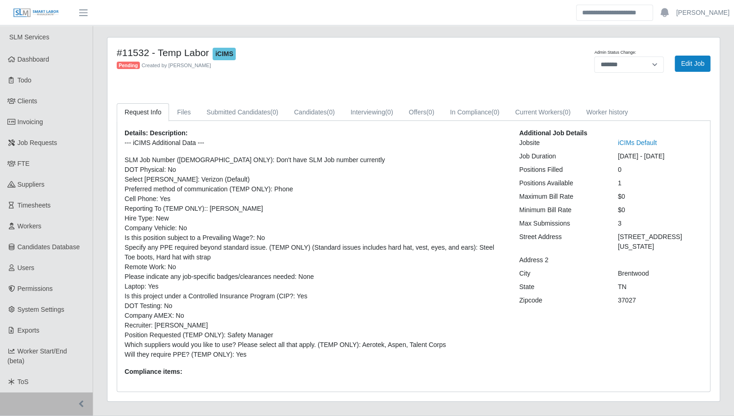
click at [655, 282] on div "TN" at bounding box center [660, 287] width 99 height 10
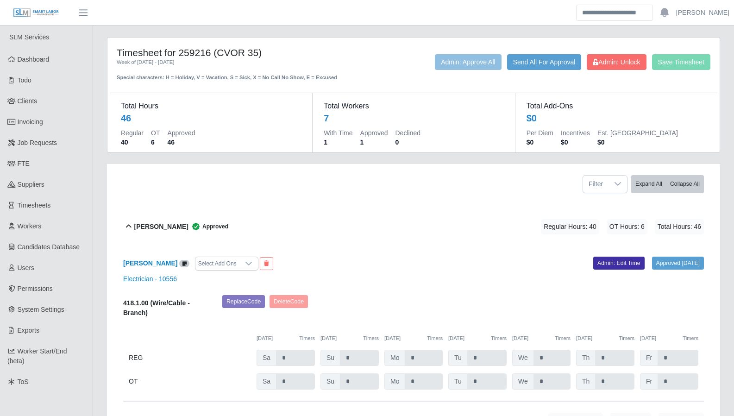
scroll to position [120, 0]
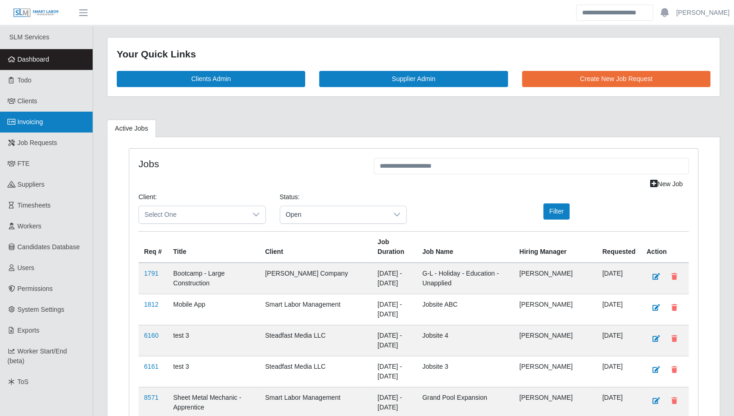
click at [31, 126] on span "Invoicing" at bounding box center [30, 121] width 25 height 7
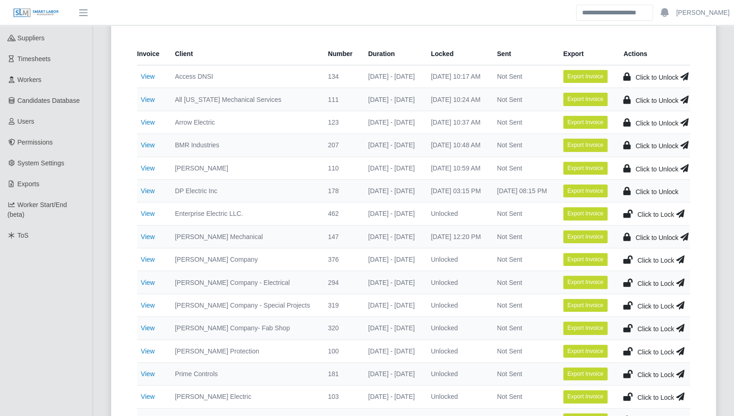
scroll to position [143, 0]
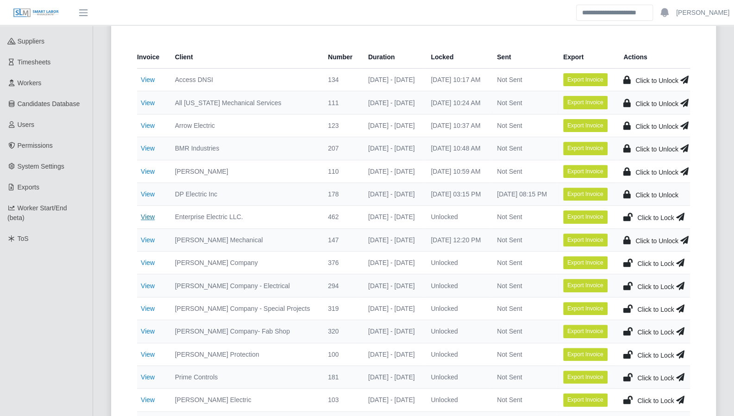
click at [146, 214] on link "View" at bounding box center [148, 216] width 14 height 7
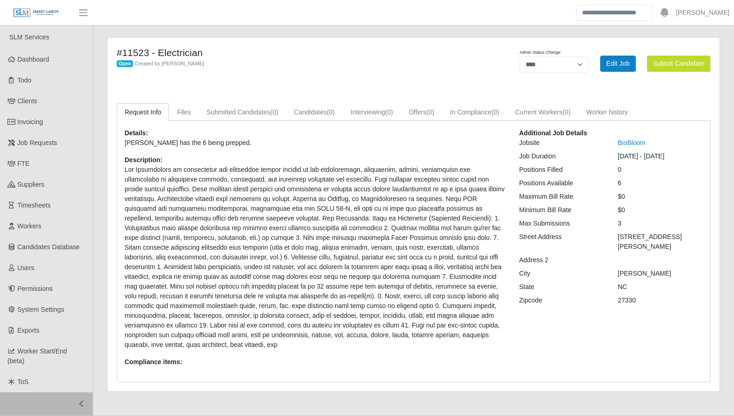
select select "****"
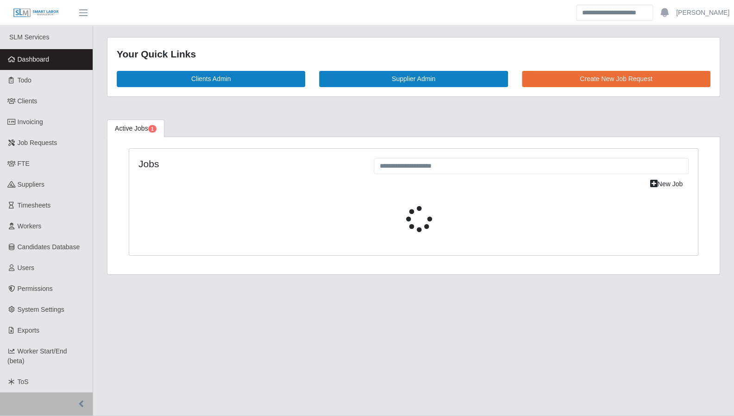
scroll to position [23, 0]
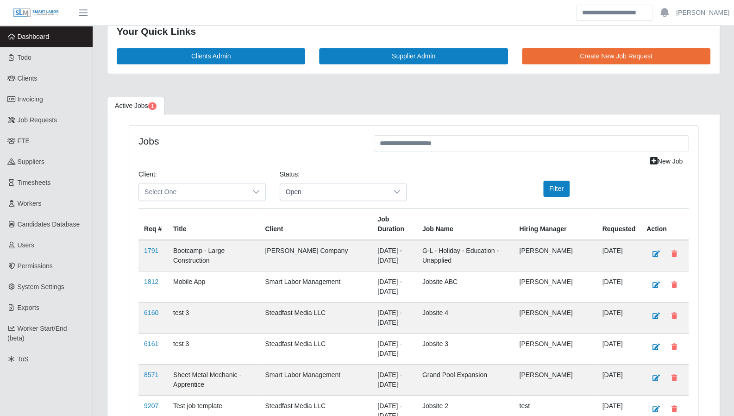
drag, startPoint x: 38, startPoint y: 40, endPoint x: 121, endPoint y: 72, distance: 89.1
click at [38, 40] on span "Dashboard" at bounding box center [34, 36] width 32 height 7
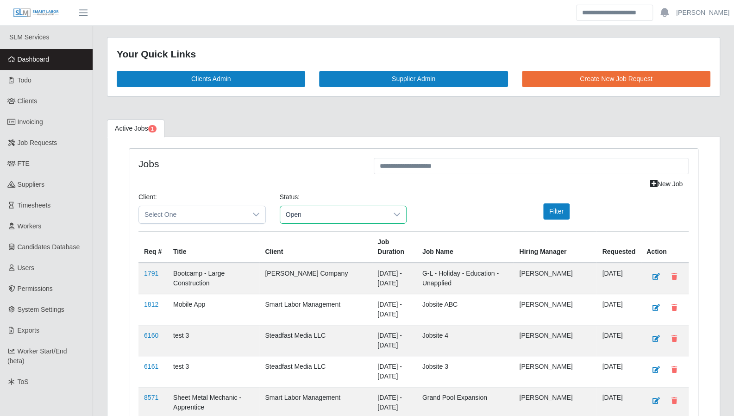
click at [344, 211] on span "Open" at bounding box center [334, 214] width 108 height 17
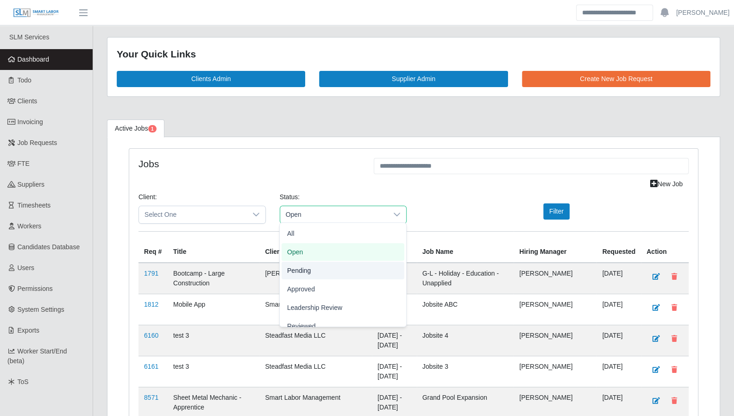
click at [315, 268] on li "Pending" at bounding box center [343, 271] width 123 height 18
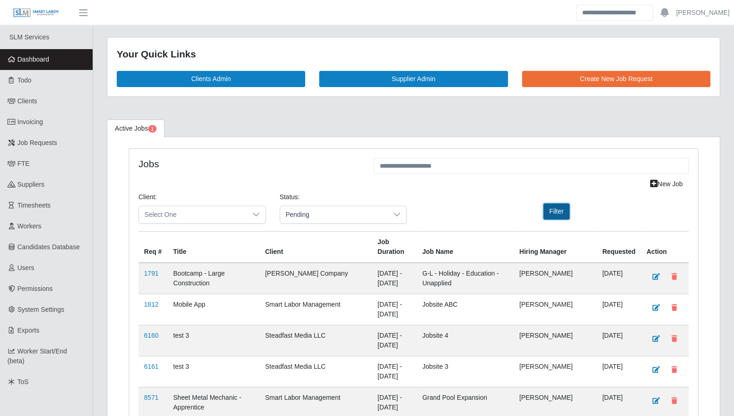
click at [550, 211] on button "Filter" at bounding box center [557, 211] width 26 height 16
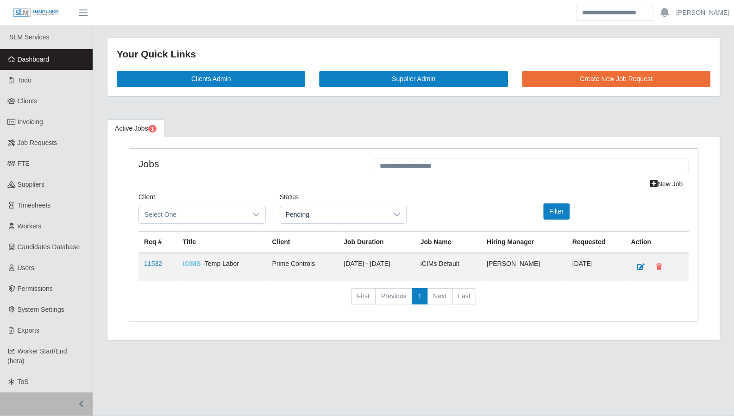
click at [141, 262] on td "11532" at bounding box center [158, 267] width 39 height 28
click at [142, 262] on td "11532" at bounding box center [158, 267] width 39 height 28
click at [146, 262] on link "11532" at bounding box center [153, 263] width 18 height 7
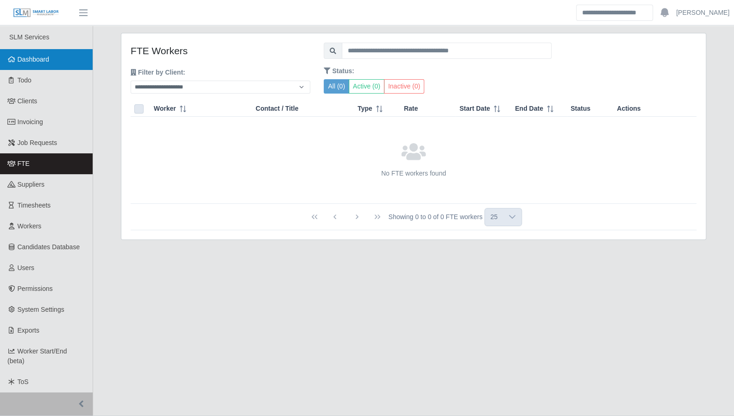
click at [38, 63] on link "Dashboard" at bounding box center [46, 59] width 93 height 21
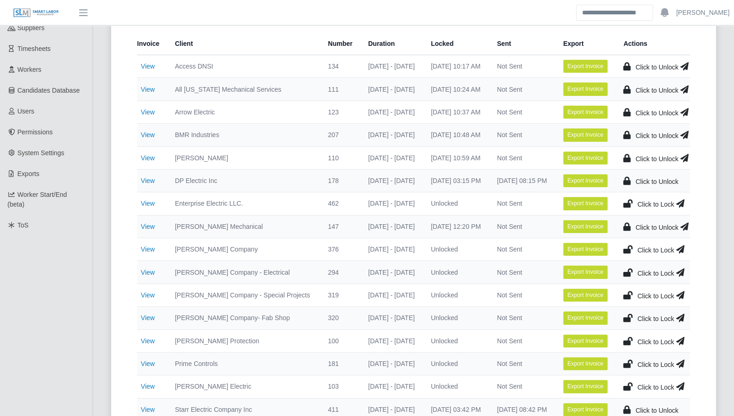
scroll to position [155, 0]
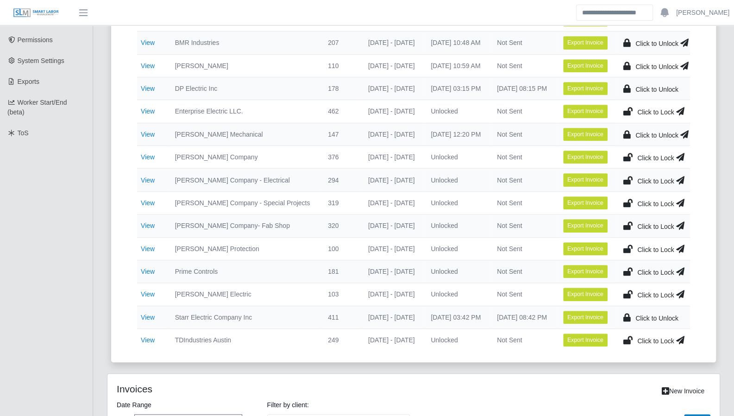
scroll to position [249, 0]
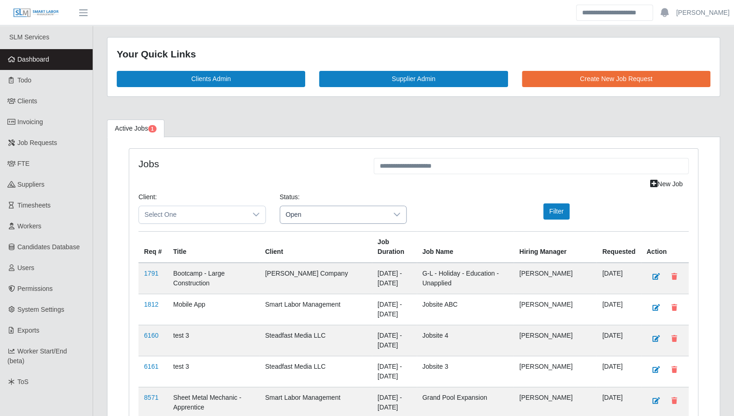
click at [326, 209] on span "Open" at bounding box center [334, 214] width 108 height 17
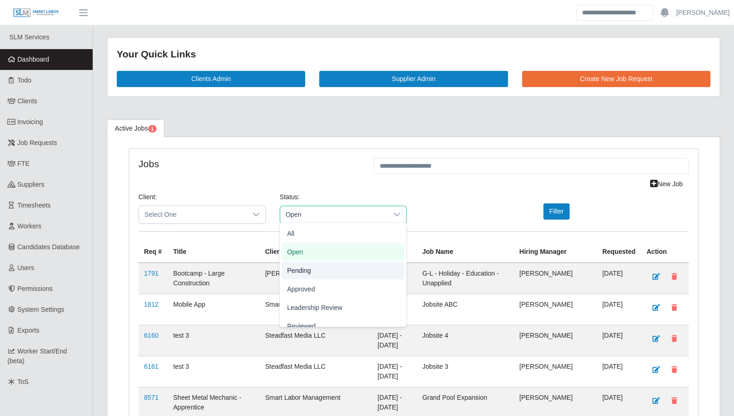
click at [331, 272] on li "Pending" at bounding box center [343, 271] width 123 height 18
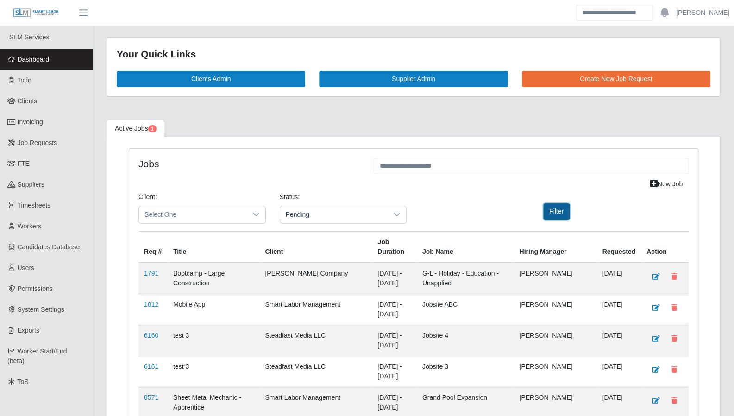
click at [548, 211] on button "Filter" at bounding box center [557, 211] width 26 height 16
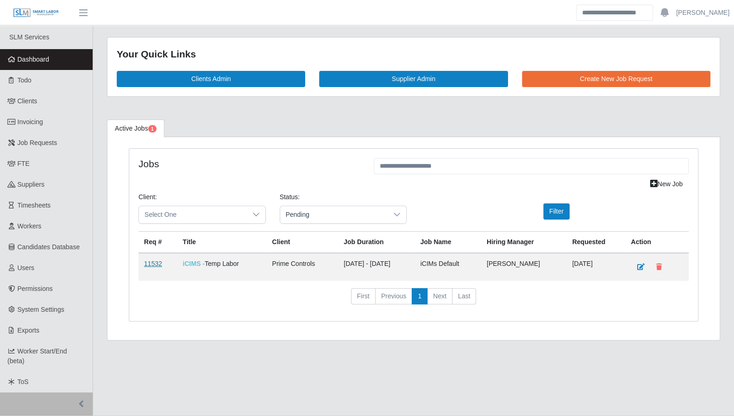
click at [155, 260] on link "11532" at bounding box center [153, 263] width 18 height 7
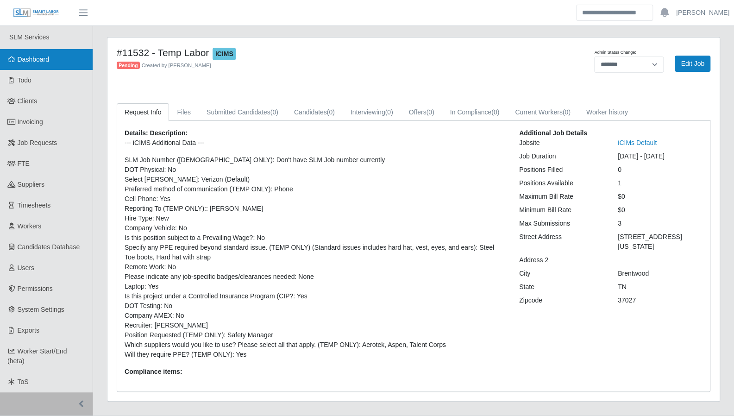
click at [65, 66] on link "Dashboard" at bounding box center [46, 59] width 93 height 21
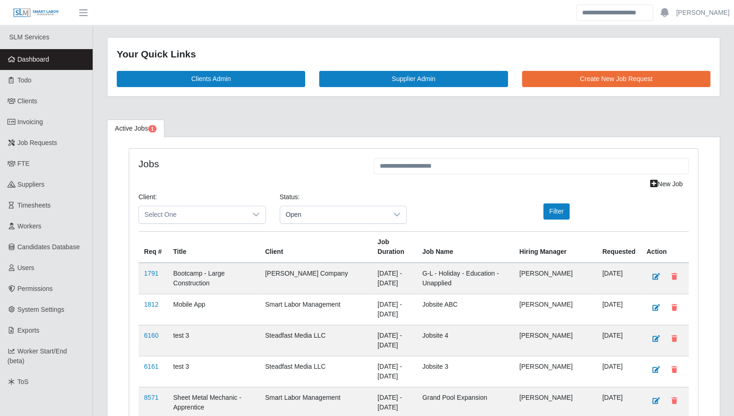
click at [25, 62] on span "Dashboard" at bounding box center [34, 59] width 32 height 7
click at [342, 211] on span "Open" at bounding box center [334, 214] width 108 height 17
click at [325, 266] on li "Pending" at bounding box center [343, 271] width 123 height 18
click at [550, 215] on button "Filter" at bounding box center [557, 211] width 26 height 16
